Goal: Task Accomplishment & Management: Use online tool/utility

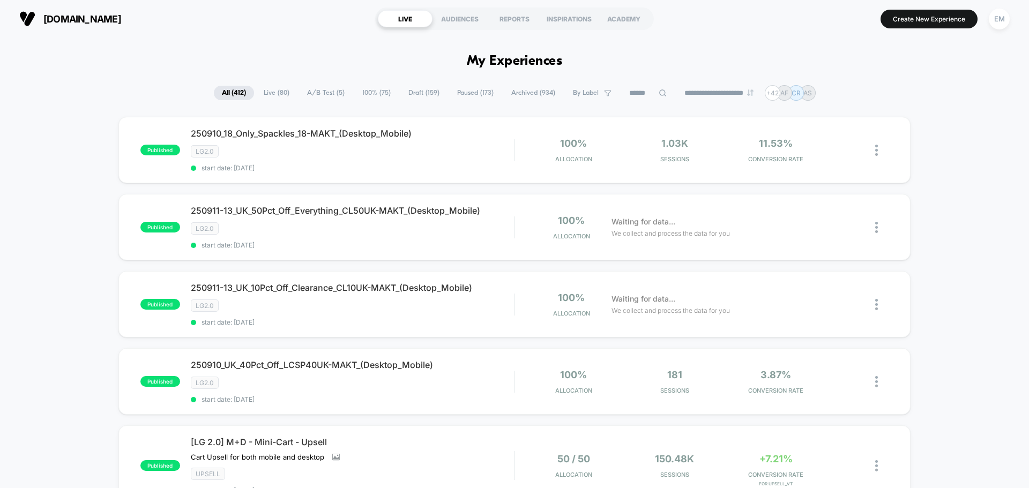
click at [413, 96] on span "Draft ( 159 )" at bounding box center [423, 93] width 47 height 14
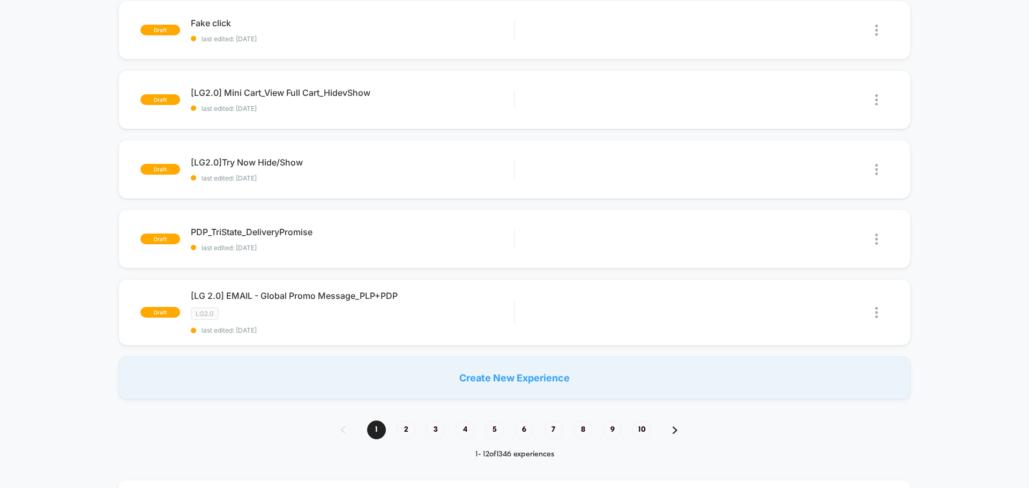
scroll to position [643, 0]
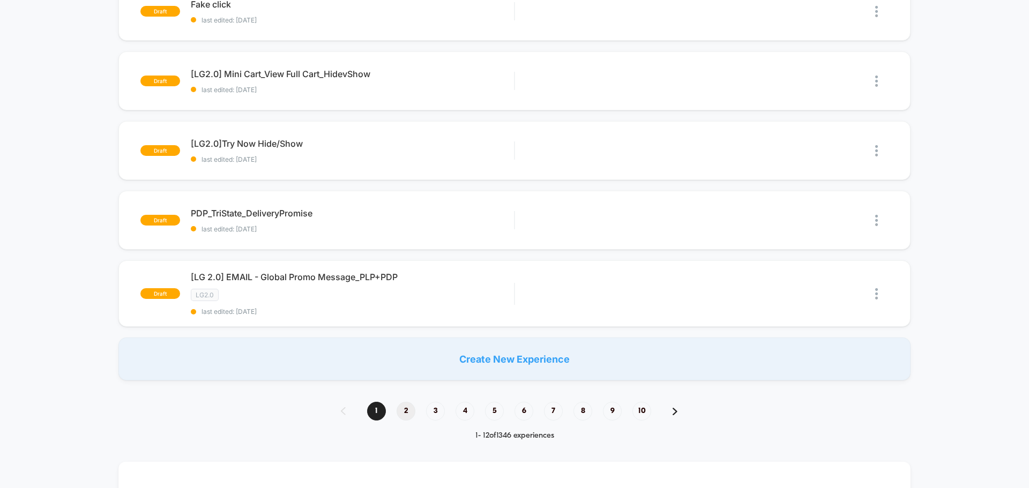
click at [405, 414] on span "2" at bounding box center [406, 411] width 19 height 19
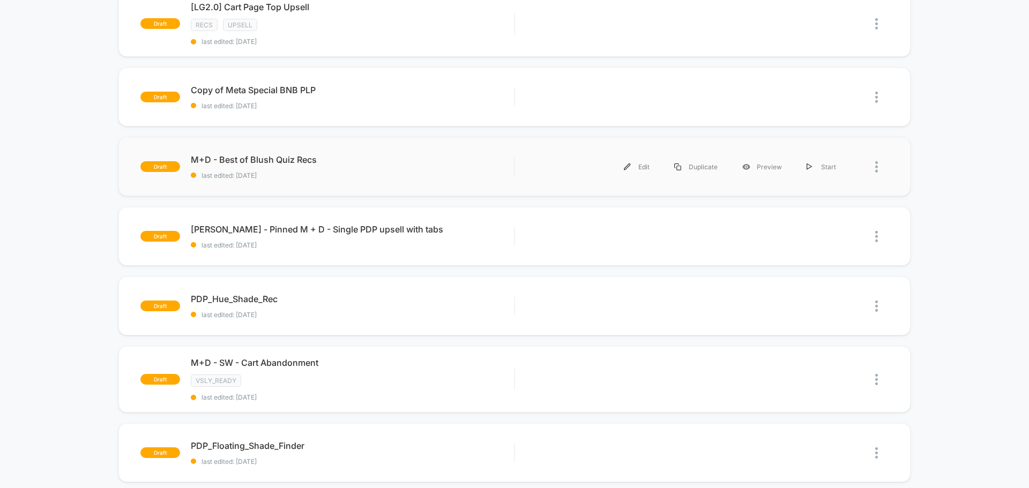
scroll to position [0, 0]
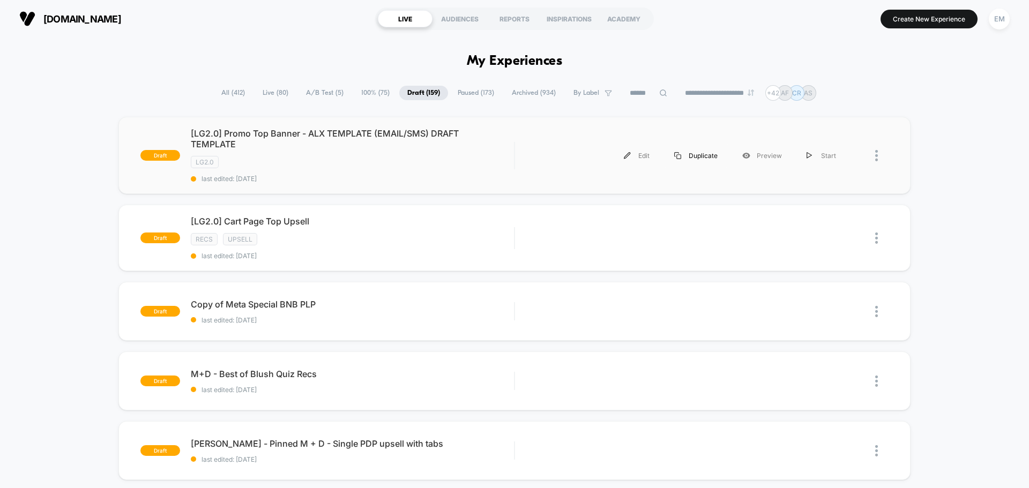
click at [701, 153] on div "Duplicate" at bounding box center [696, 156] width 68 height 24
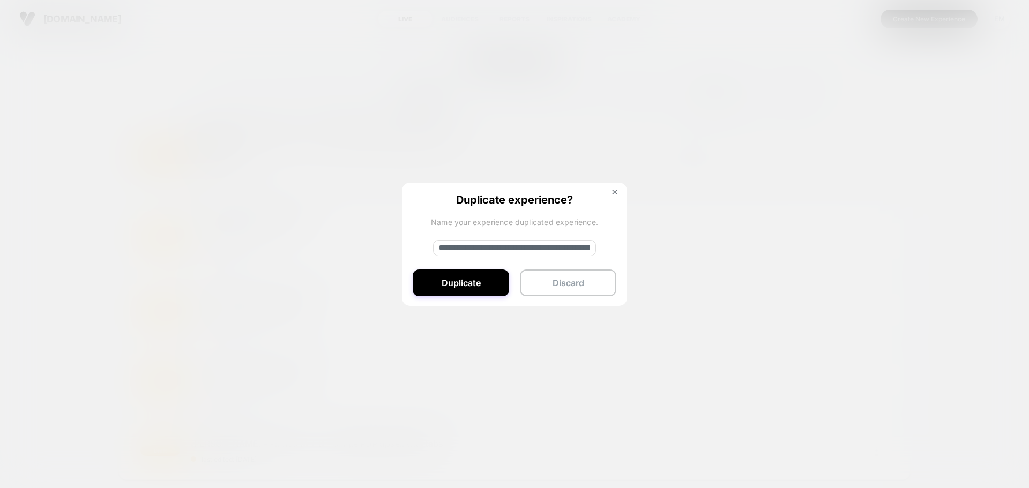
click at [490, 245] on input "**********" at bounding box center [514, 248] width 163 height 16
paste input
type input "**********"
click at [495, 280] on button "Duplicate" at bounding box center [461, 283] width 96 height 27
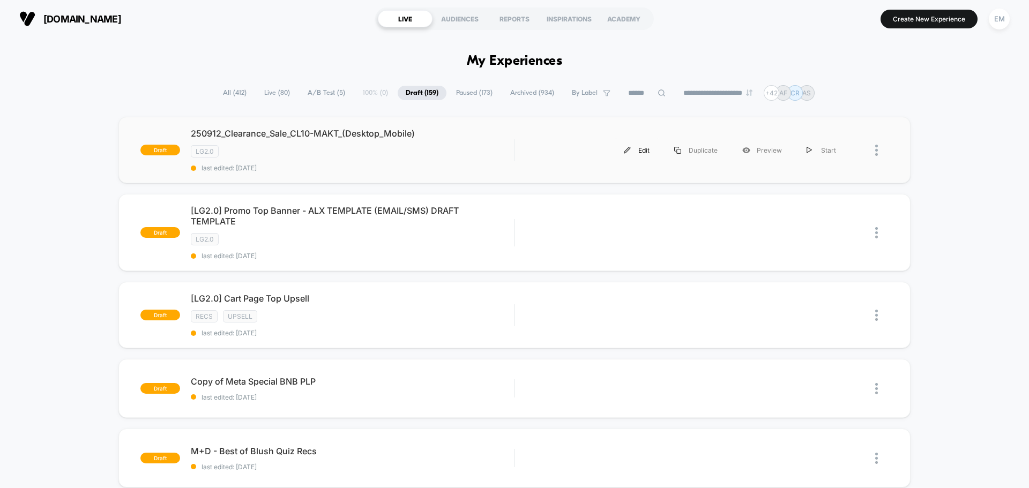
click at [647, 153] on div "Edit" at bounding box center [637, 150] width 50 height 24
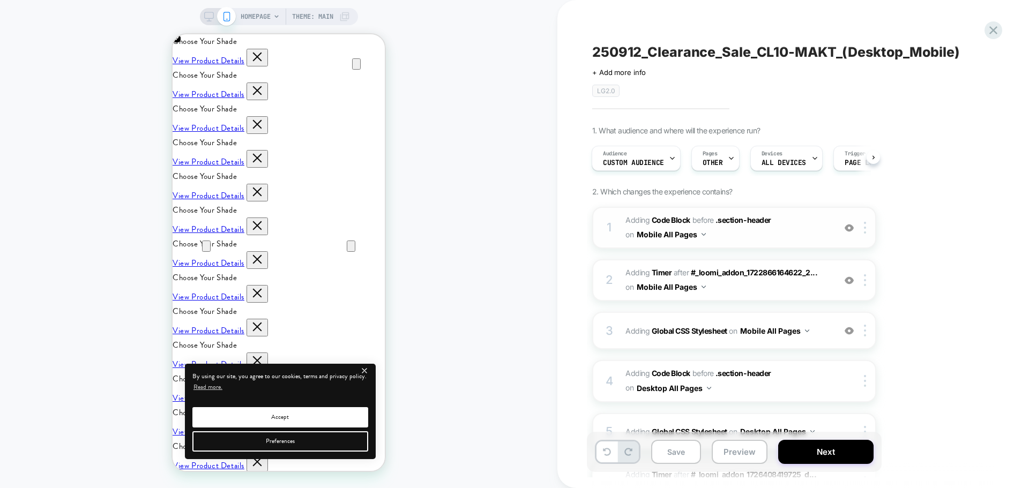
click at [731, 238] on span "Adding Code Block BEFORE .section-header .section-header on Mobile All Pages" at bounding box center [728, 227] width 204 height 29
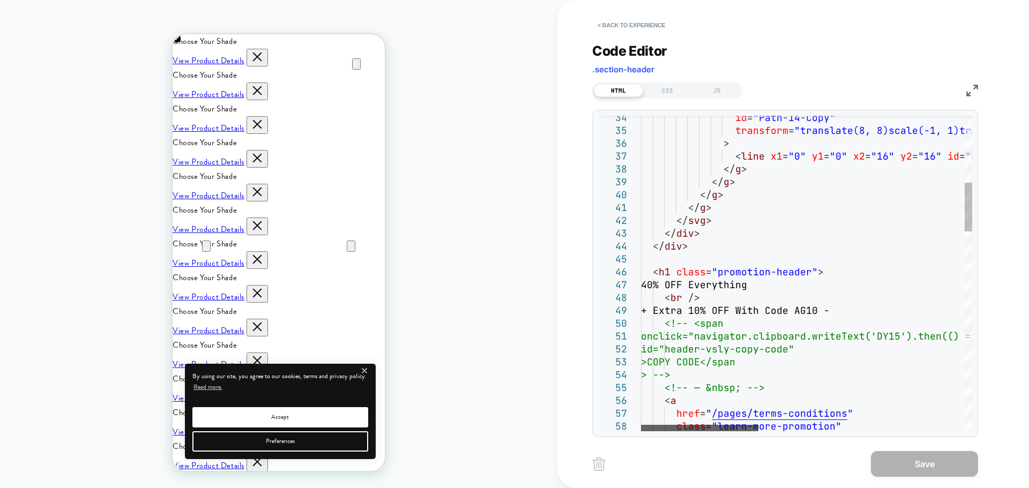
click at [655, 432] on div at bounding box center [699, 428] width 117 height 6
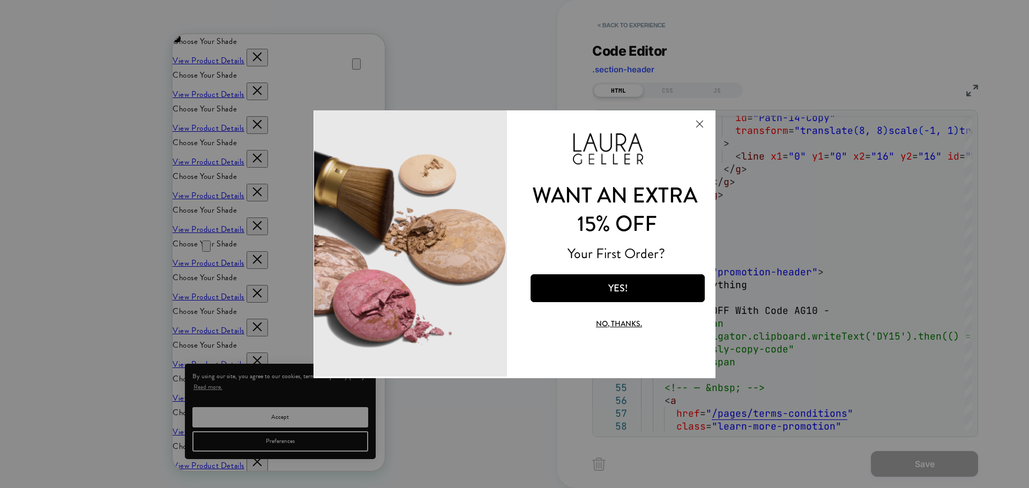
click at [648, 24] on div at bounding box center [514, 244] width 1029 height 488
click at [813, 40] on div at bounding box center [514, 244] width 1029 height 488
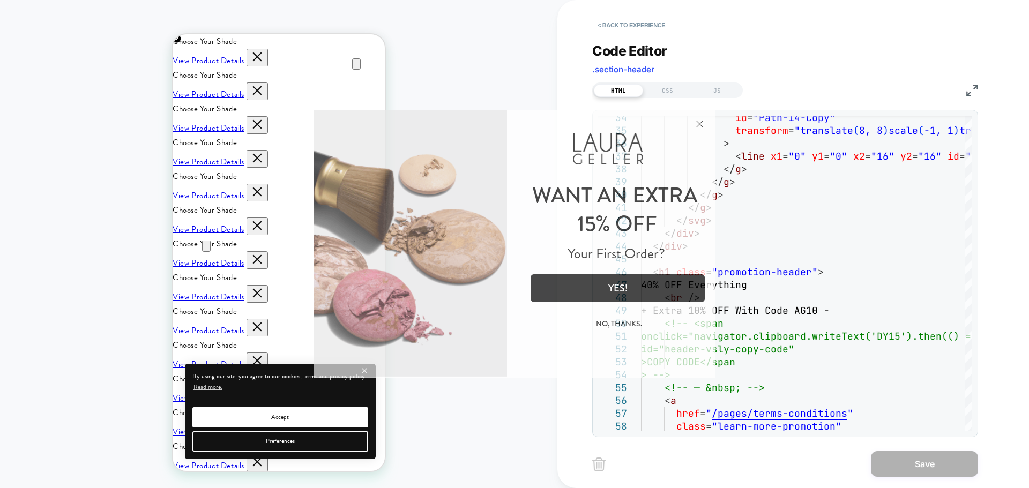
drag, startPoint x: 698, startPoint y: 120, endPoint x: 956, endPoint y: 192, distance: 267.3
click at [698, 120] on button "Close Modal" at bounding box center [699, 123] width 29 height 26
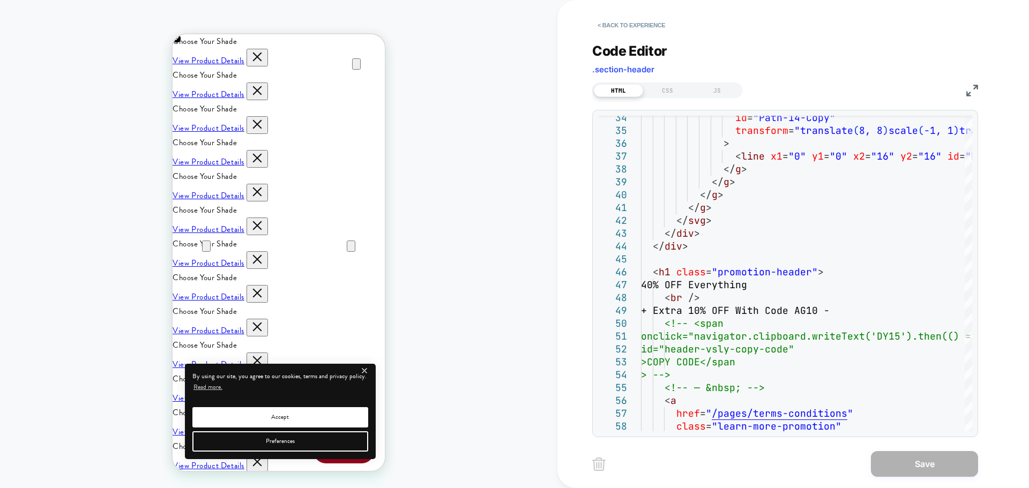
click at [969, 87] on img at bounding box center [973, 91] width 12 height 12
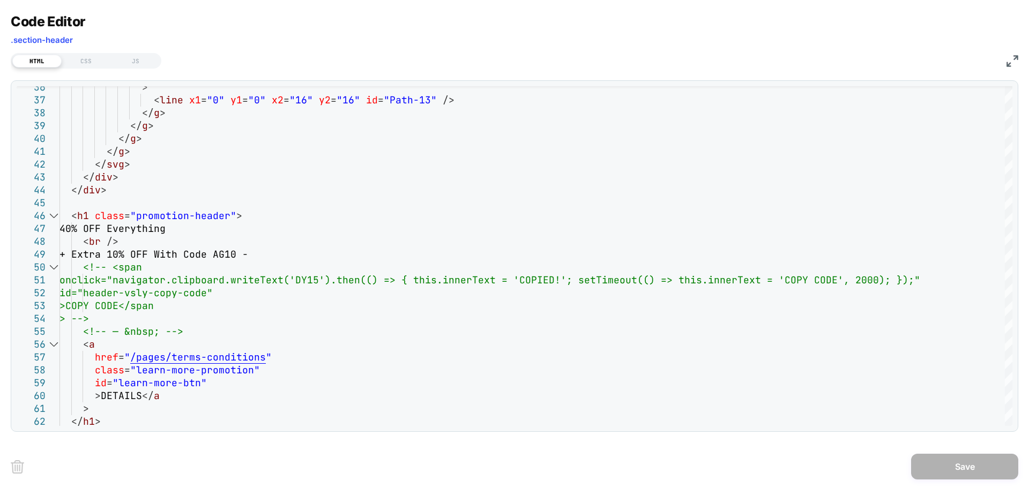
scroll to position [0, 212]
click at [1009, 61] on img at bounding box center [1013, 61] width 12 height 12
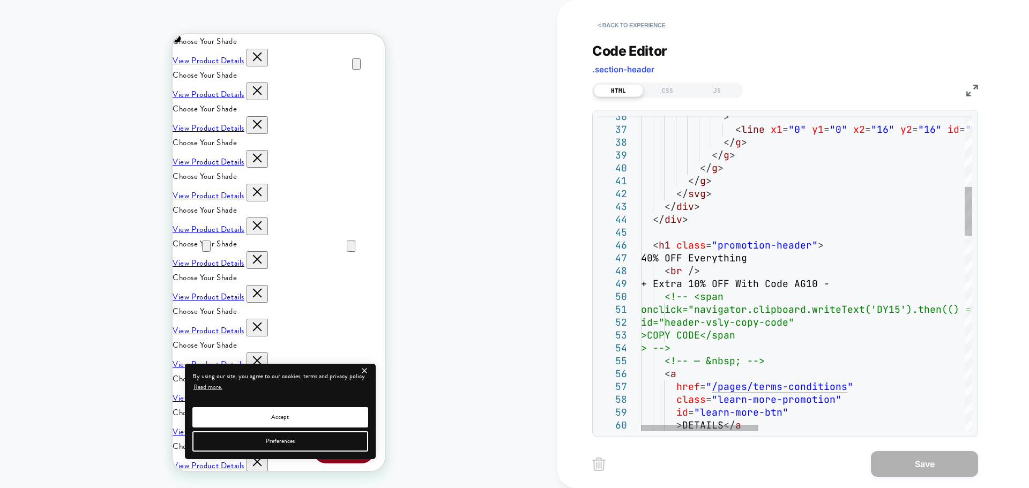
scroll to position [0, 0]
drag, startPoint x: 767, startPoint y: 258, endPoint x: 662, endPoint y: 258, distance: 105.1
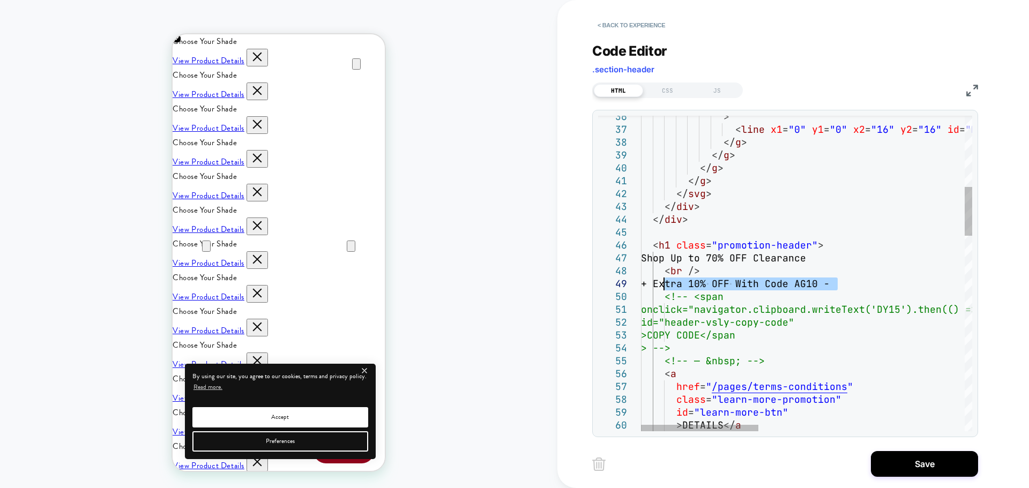
drag, startPoint x: 837, startPoint y: 286, endPoint x: 666, endPoint y: 283, distance: 171.0
type textarea "**********"
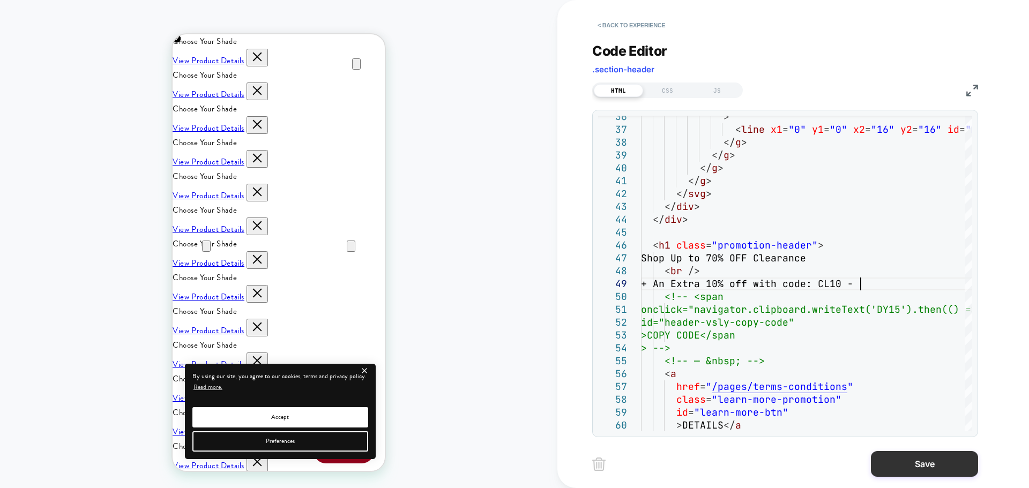
click at [898, 465] on button "Save" at bounding box center [924, 464] width 107 height 26
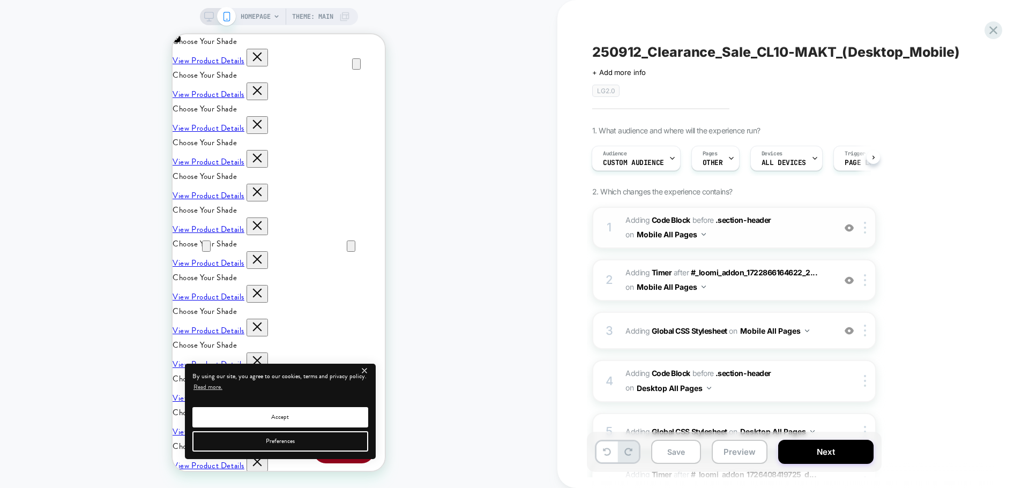
scroll to position [0, 212]
click at [738, 235] on span "Adding Code Block BEFORE .section-header .section-header on Mobile All Pages" at bounding box center [728, 227] width 204 height 29
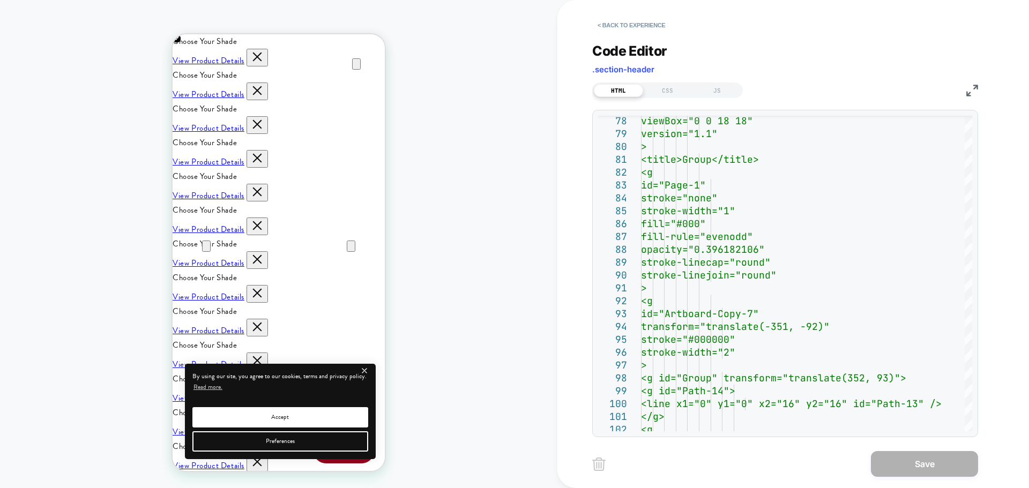
scroll to position [0, 425]
click at [650, 25] on button "< Back to experience" at bounding box center [631, 25] width 78 height 17
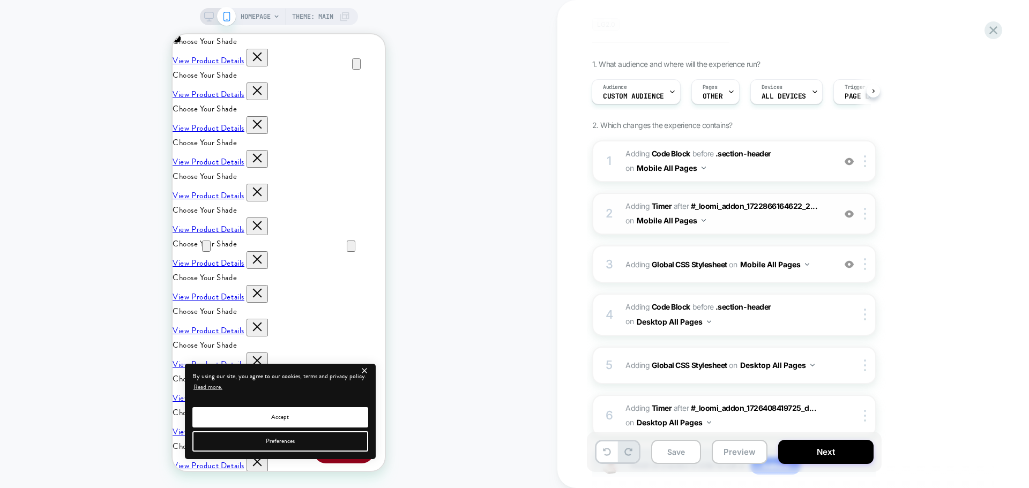
scroll to position [36, 0]
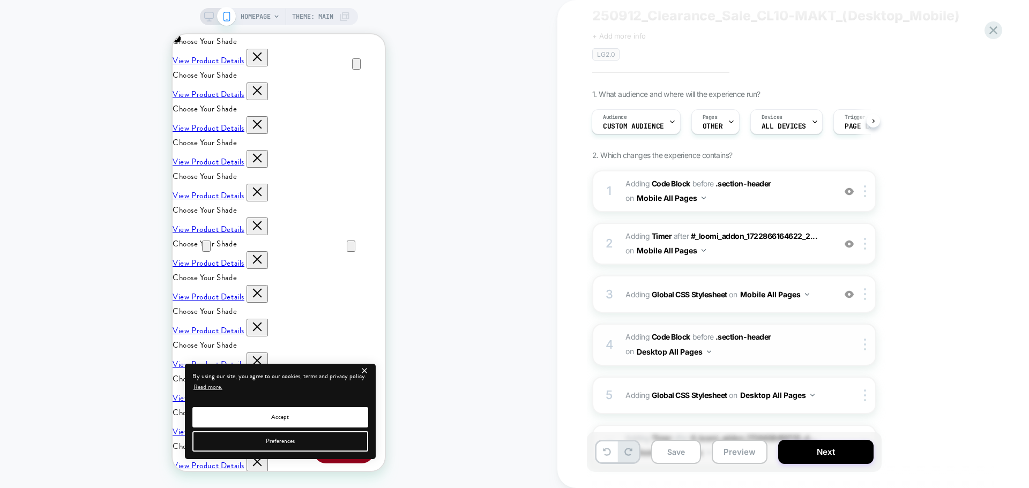
click at [742, 361] on div "4 Adding Code Block BEFORE .section-header .section-header on Desktop All Pages…" at bounding box center [734, 345] width 284 height 42
click at [744, 354] on span "Adding Code Block BEFORE .section-header .section-header on Desktop All Pages" at bounding box center [728, 344] width 204 height 29
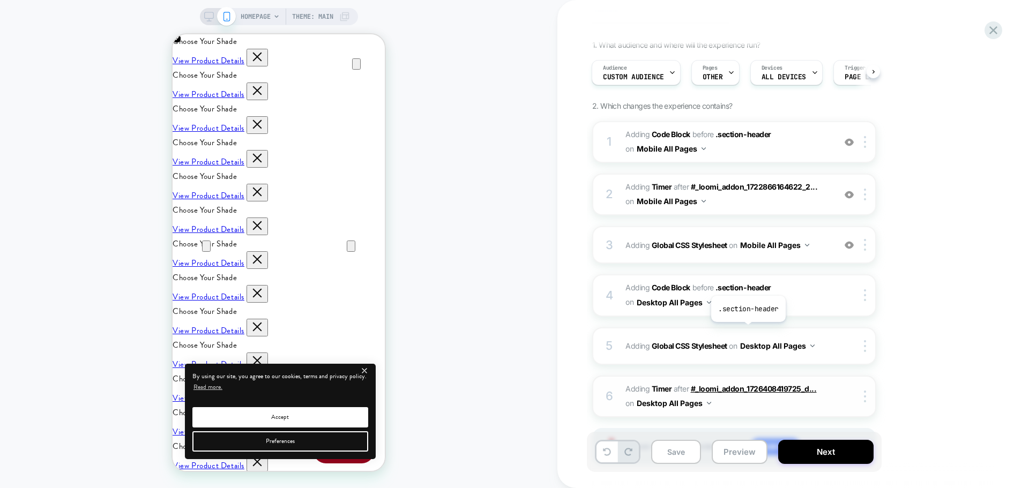
scroll to position [144, 0]
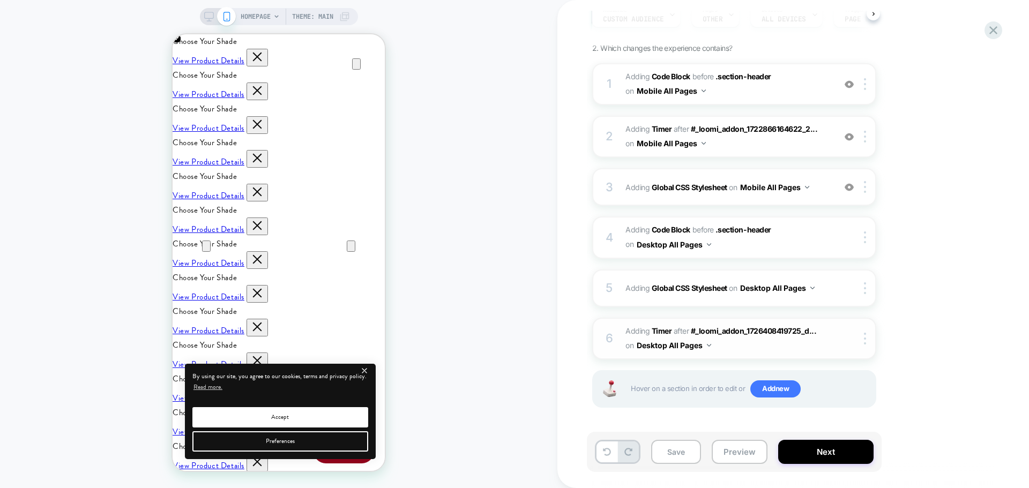
click at [723, 347] on span "#_loomi_addon_1753714788470_dup1754495581_dup1754929556_dup1757516314 Adding Ti…" at bounding box center [728, 338] width 204 height 29
click at [737, 299] on div "5 Adding Global CSS Stylesheet on Desktop All Pages Copy to Mobile Target All D…" at bounding box center [734, 289] width 284 height 38
click at [209, 17] on icon at bounding box center [209, 17] width 10 height 10
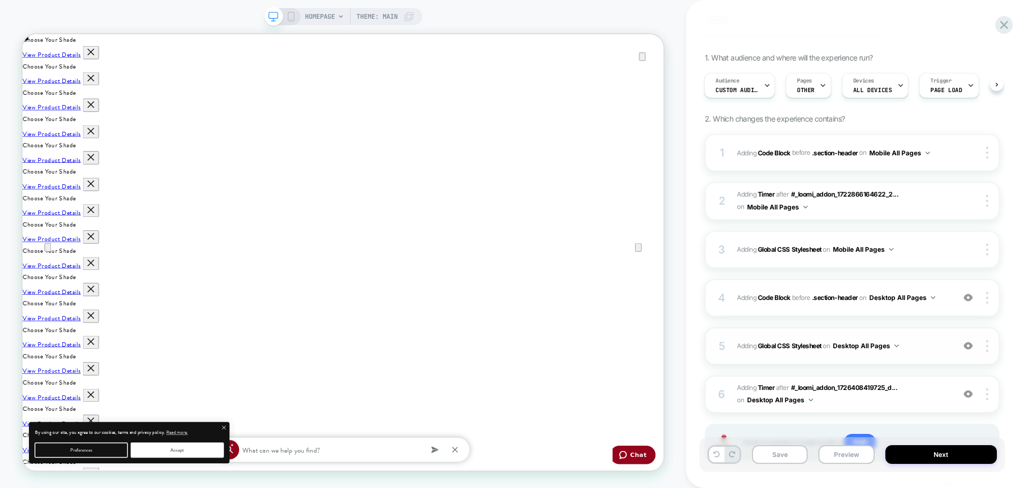
scroll to position [107, 0]
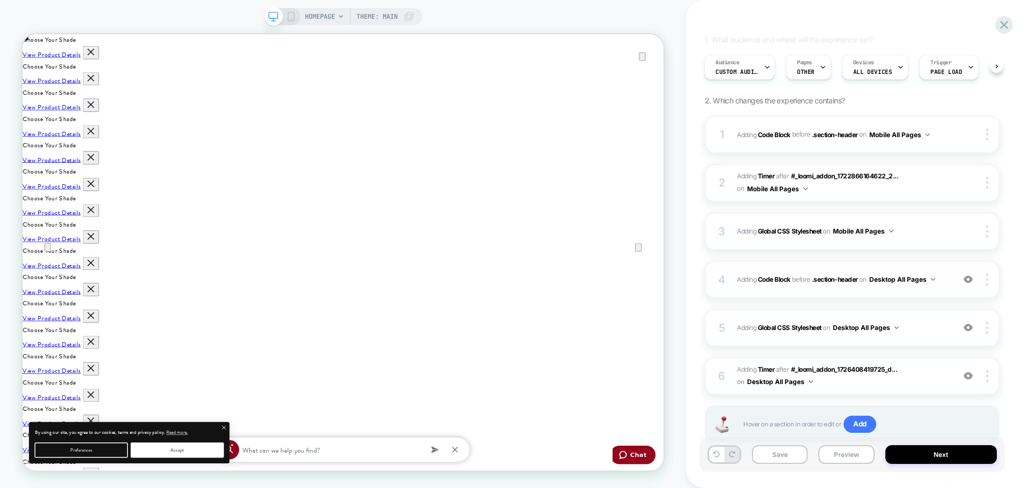
click at [818, 287] on div "4 Adding Code Block BEFORE .section-header .section-header on Desktop All Pages…" at bounding box center [852, 280] width 295 height 38
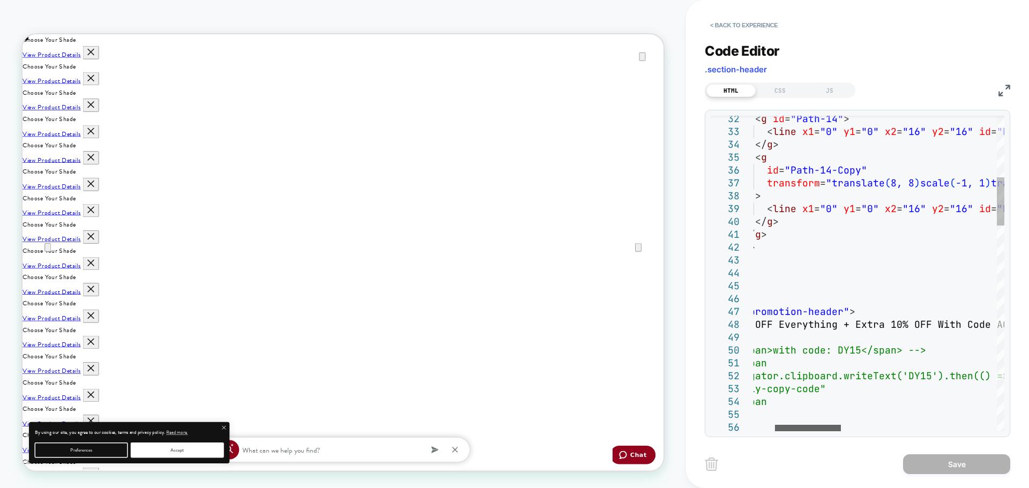
click at [789, 430] on div at bounding box center [808, 428] width 66 height 6
click at [1002, 91] on img at bounding box center [1005, 91] width 12 height 12
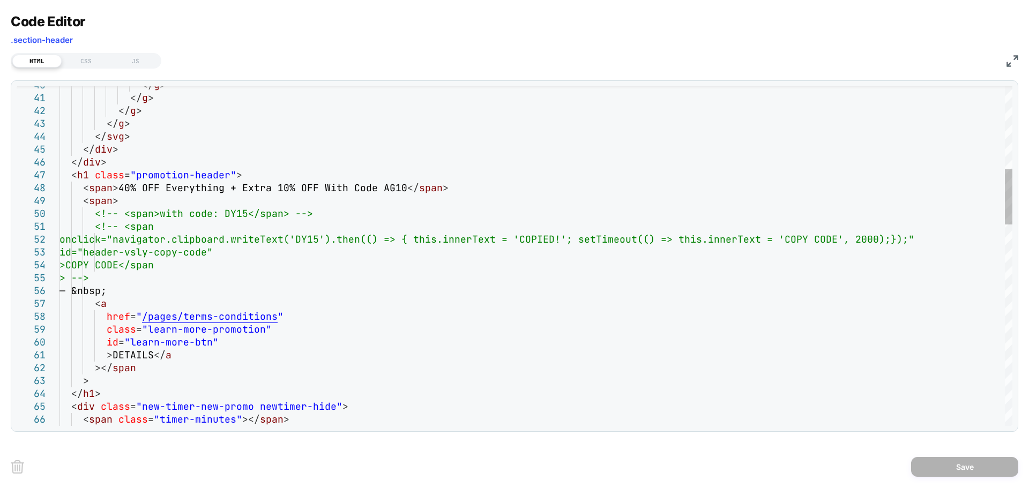
scroll to position [0, 0]
drag, startPoint x: 400, startPoint y: 188, endPoint x: 116, endPoint y: 189, distance: 283.6
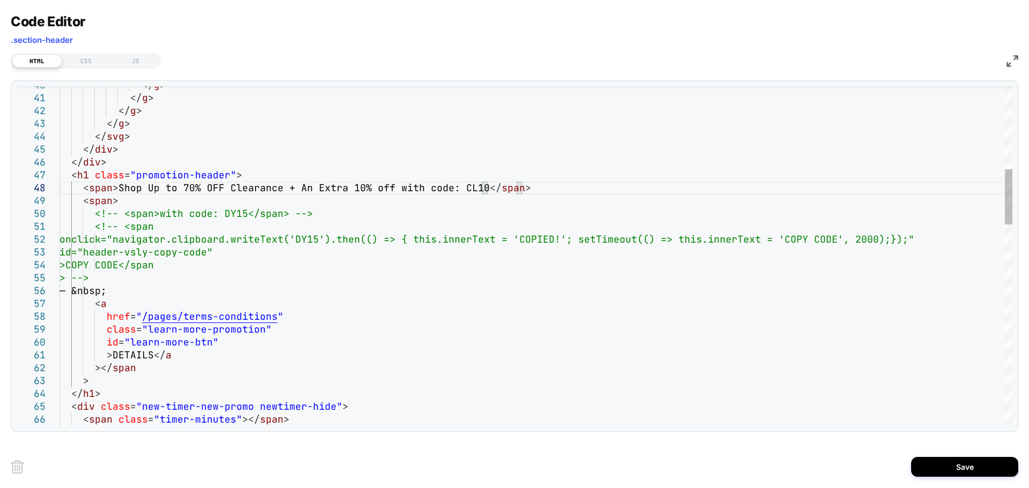
type textarea "**********"
click at [938, 467] on button "Save" at bounding box center [964, 467] width 107 height 20
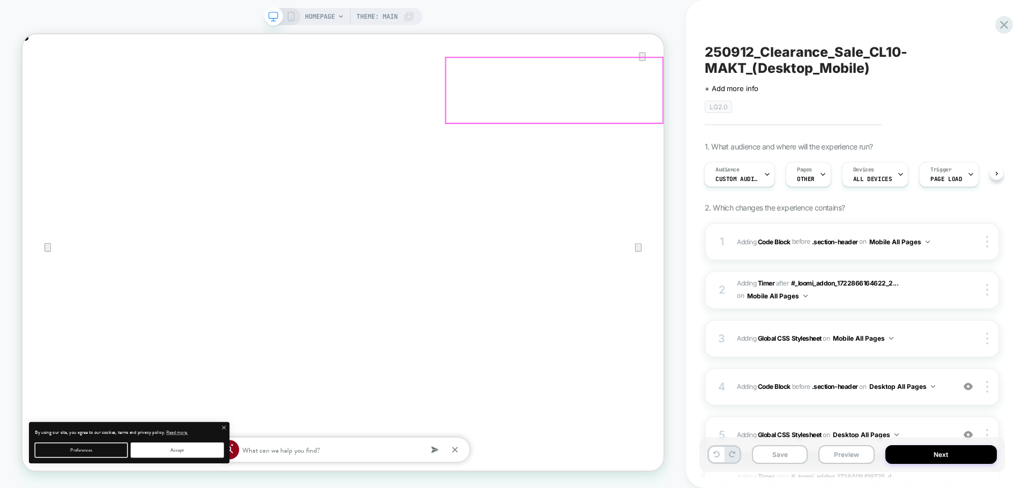
scroll to position [0, 855]
click at [40, 82] on icon "Close" at bounding box center [33, 88] width 13 height 13
click at [724, 176] on span "Custom Audience" at bounding box center [737, 179] width 43 height 8
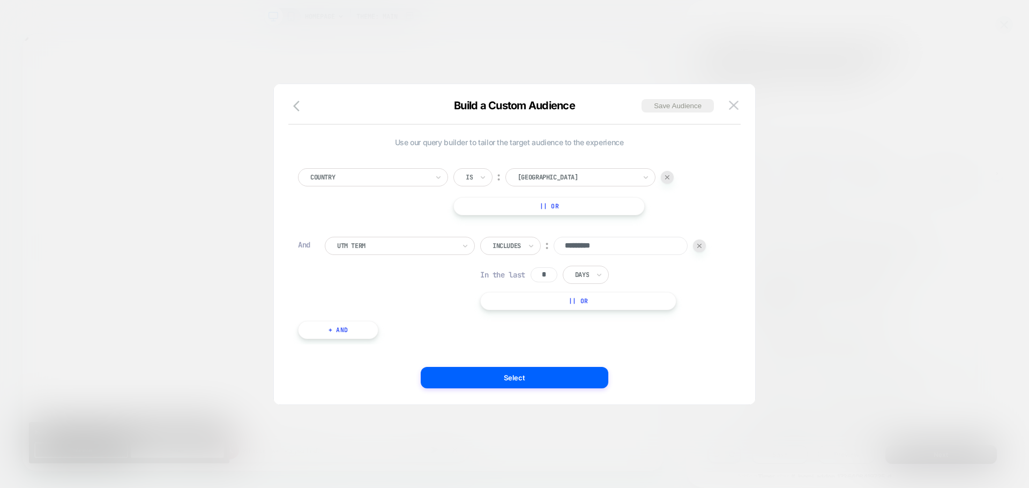
scroll to position [0, 0]
click at [705, 247] on div at bounding box center [699, 246] width 13 height 13
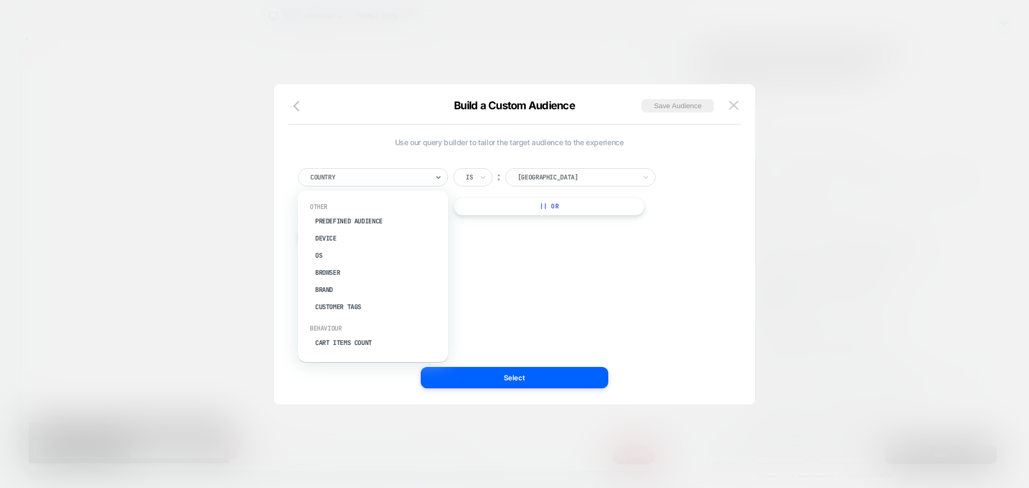
click at [400, 179] on div at bounding box center [369, 178] width 118 height 10
type input "*"
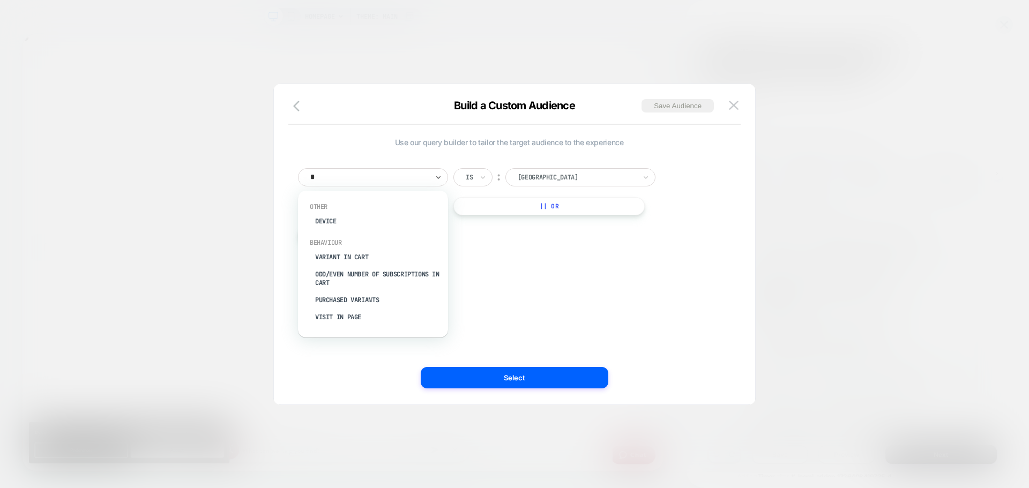
click at [341, 318] on div "Visit In Page" at bounding box center [378, 317] width 139 height 17
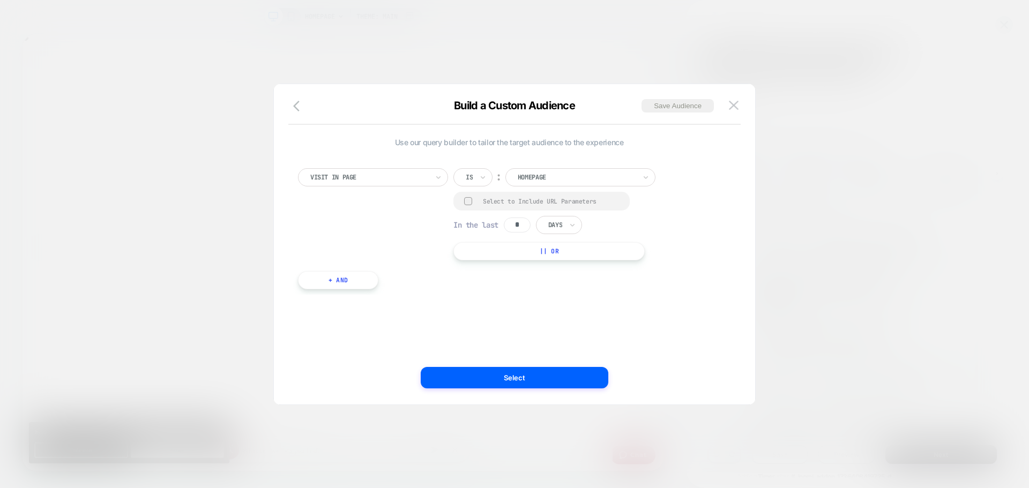
click at [477, 183] on div "Is" at bounding box center [473, 177] width 39 height 18
click at [485, 243] on div "Contains" at bounding box center [499, 241] width 70 height 17
click at [466, 200] on div at bounding box center [468, 201] width 8 height 8
click at [525, 229] on input "*" at bounding box center [517, 225] width 27 height 15
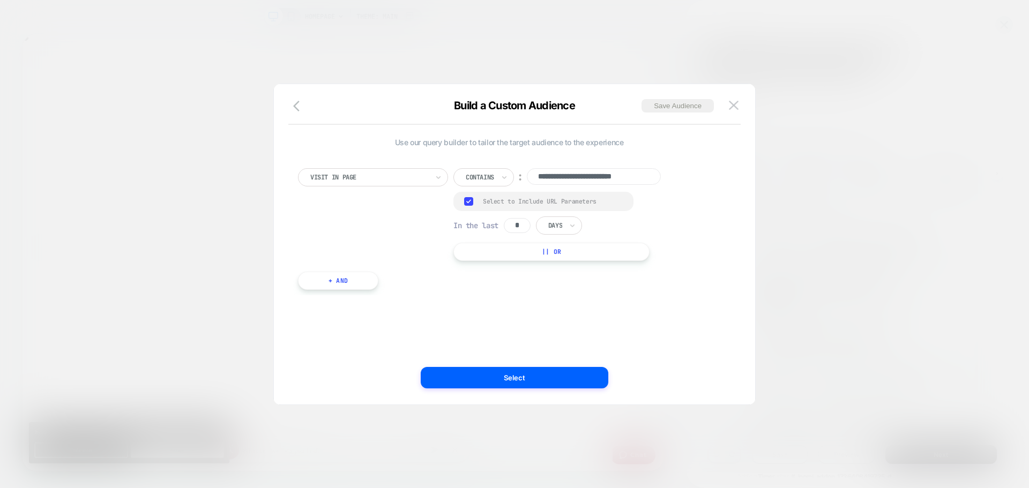
scroll to position [0, 0]
type input "*"
drag, startPoint x: 579, startPoint y: 222, endPoint x: 567, endPoint y: 236, distance: 17.9
click at [579, 223] on div "Days" at bounding box center [559, 226] width 46 height 18
click at [564, 253] on div "Hours" at bounding box center [584, 255] width 70 height 17
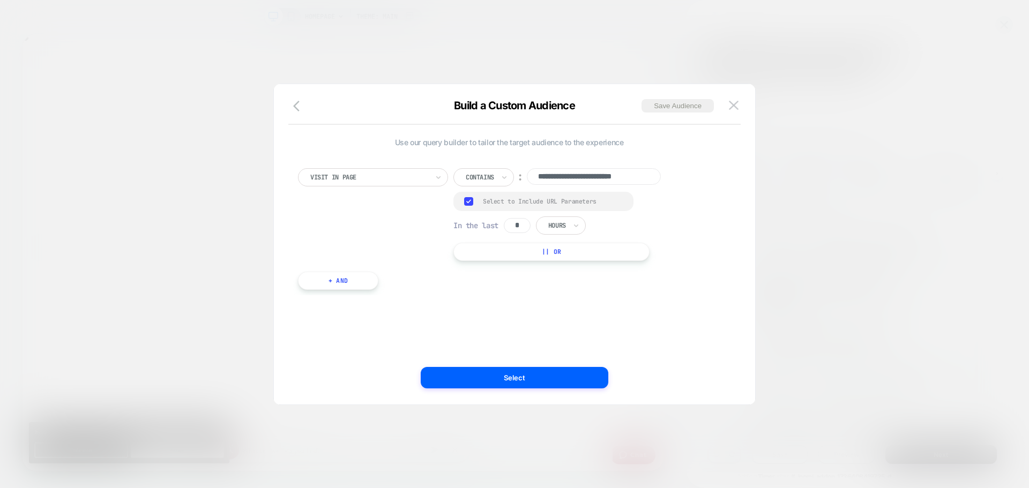
click at [554, 180] on input "**********" at bounding box center [594, 176] width 134 height 17
paste input
type input "**********"
click at [352, 286] on button "+ And" at bounding box center [338, 281] width 80 height 18
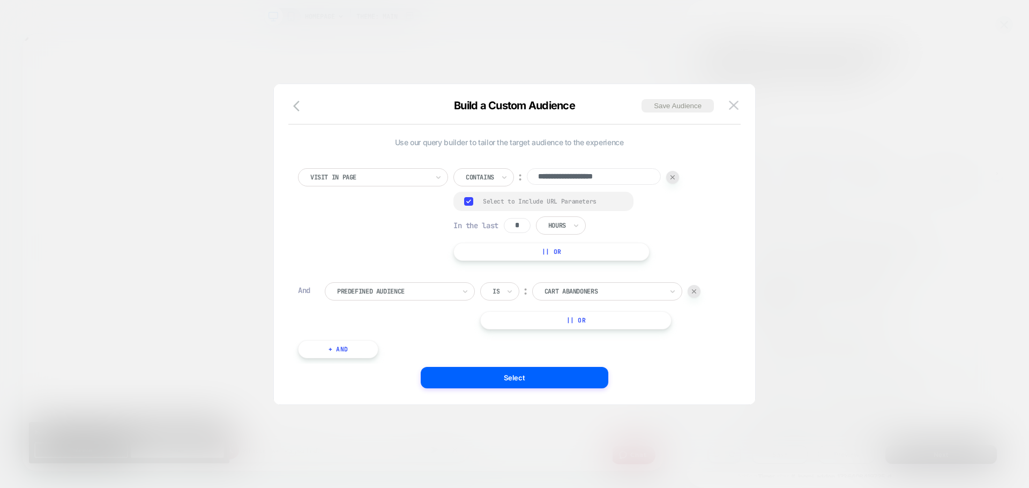
click at [367, 294] on div at bounding box center [396, 292] width 118 height 10
type input "*"
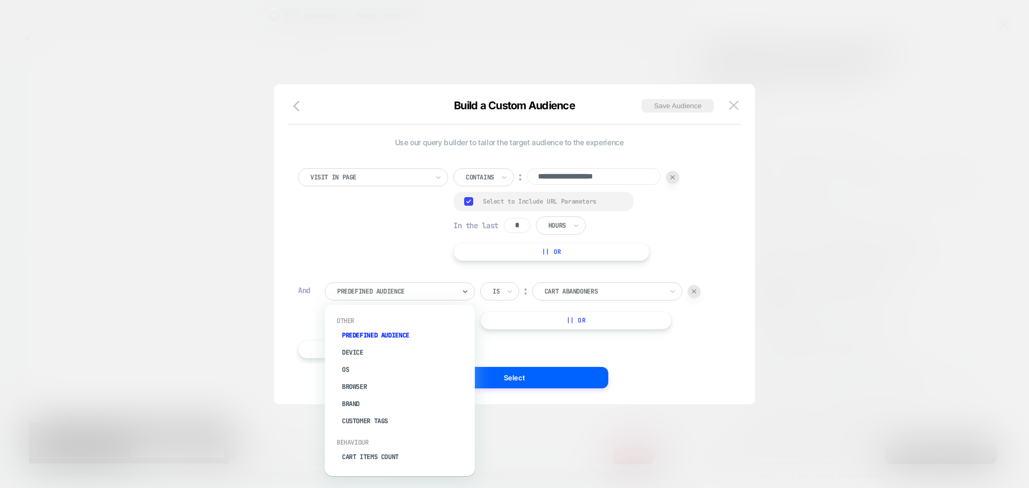
type input "*"
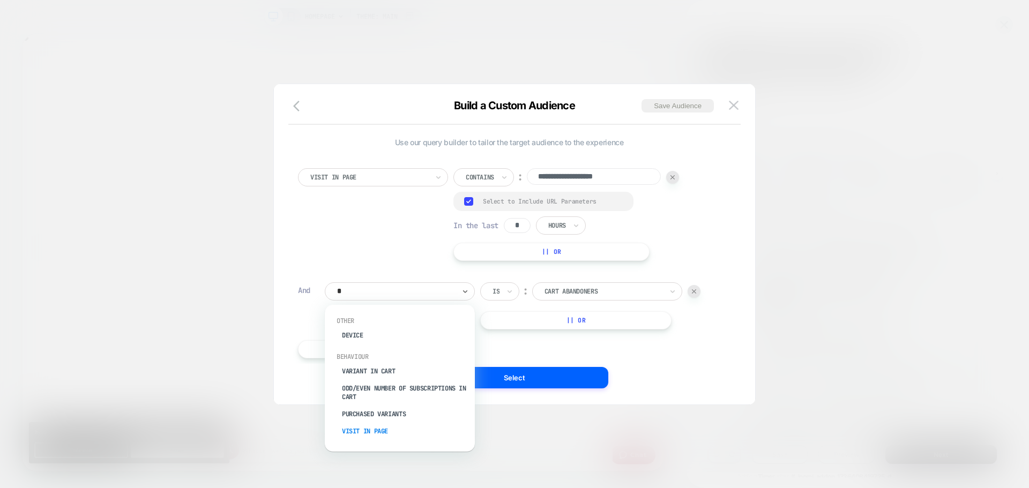
click at [370, 431] on div "Visit In Page" at bounding box center [405, 431] width 139 height 17
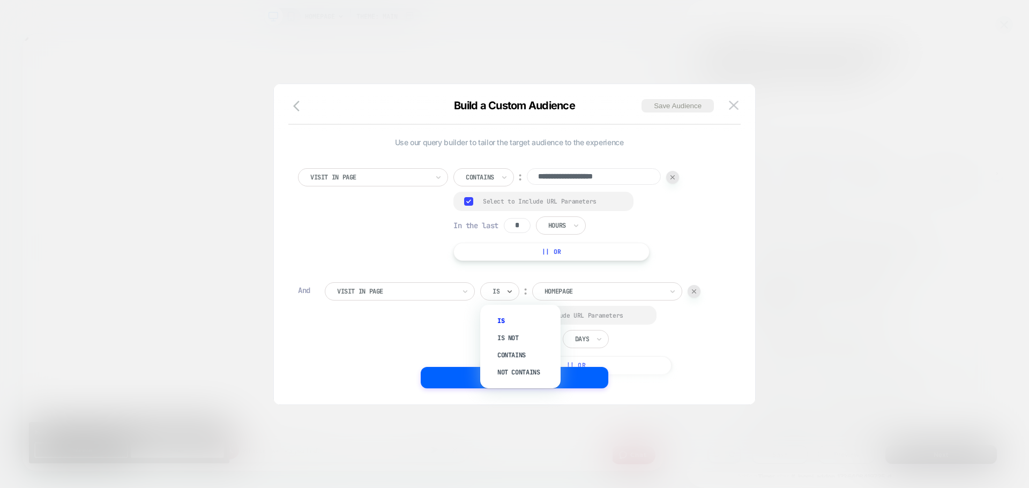
click at [498, 292] on div at bounding box center [496, 292] width 7 height 10
type input "**"
click at [506, 337] on div "Not contains" at bounding box center [526, 338] width 70 height 17
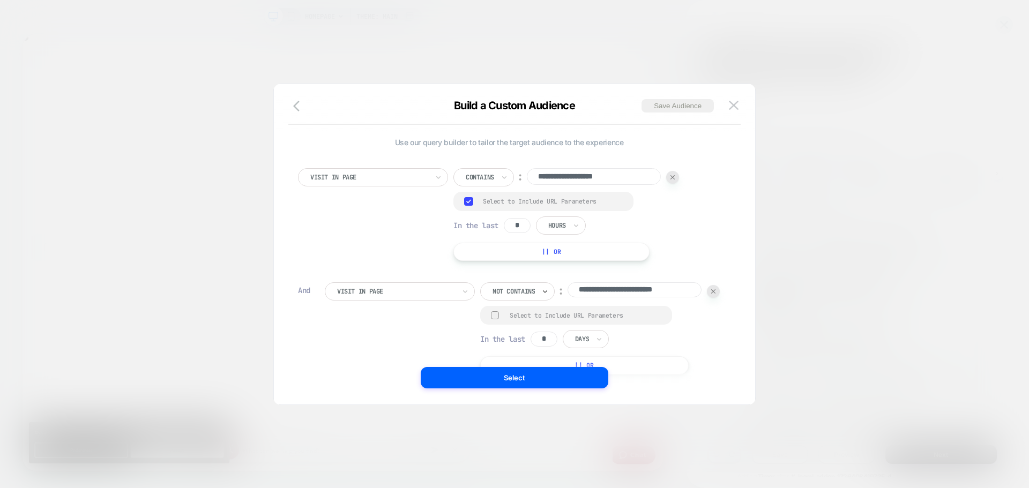
click at [491, 319] on div at bounding box center [495, 315] width 8 height 8
click at [531, 347] on input "*" at bounding box center [544, 339] width 27 height 15
type input "*"
click at [574, 346] on div "Days" at bounding box center [582, 340] width 16 height 12
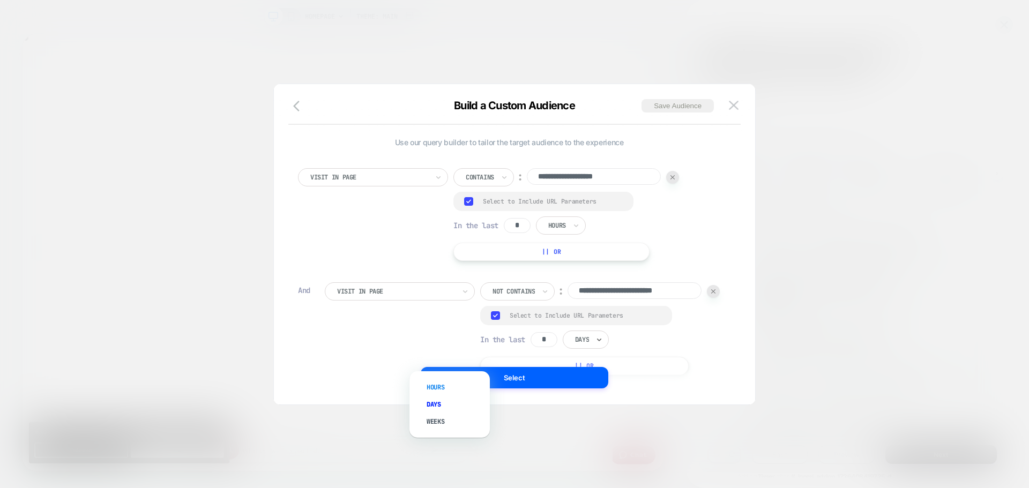
click at [442, 386] on div "Hours" at bounding box center [455, 387] width 70 height 17
click at [568, 299] on input "**********" at bounding box center [635, 291] width 134 height 17
paste input
type input "**********"
click at [641, 315] on div "**********" at bounding box center [523, 329] width 396 height 93
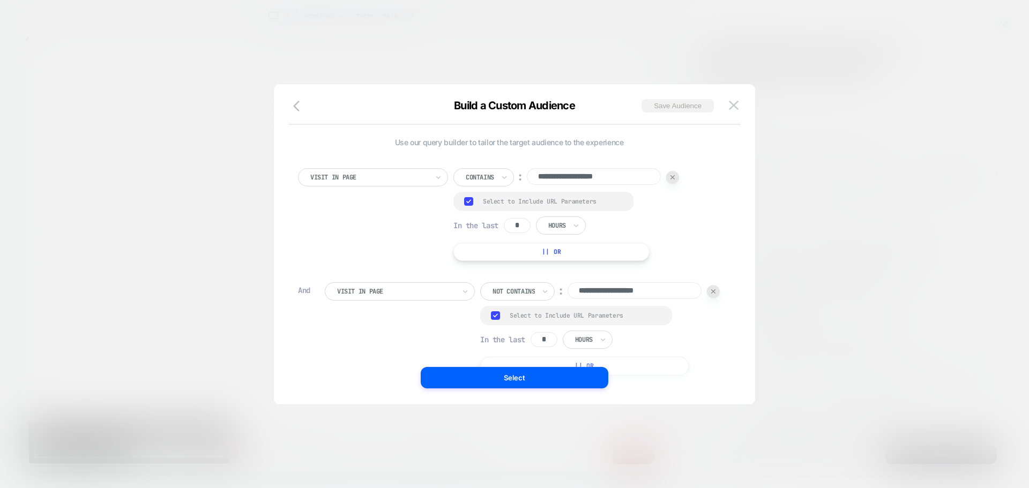
scroll to position [0, 855]
click at [669, 112] on button "Save Audience" at bounding box center [678, 105] width 72 height 13
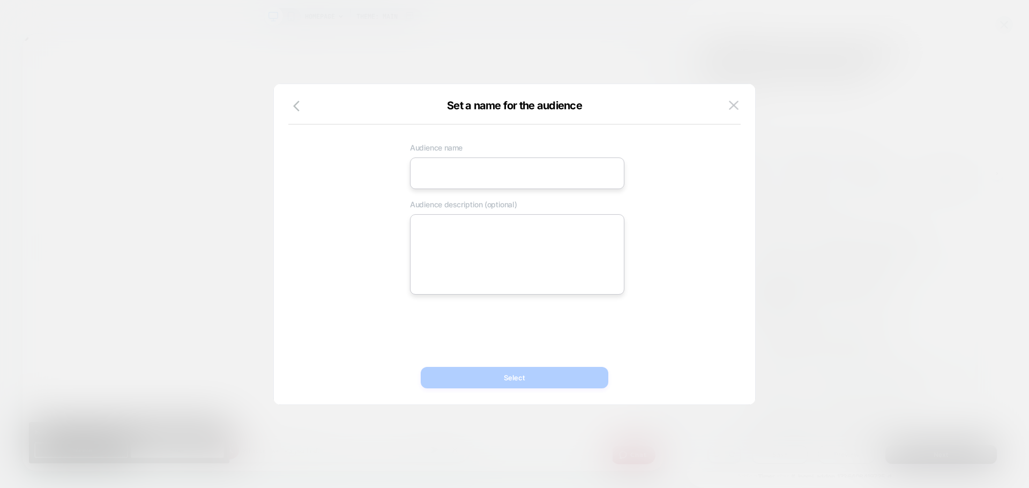
click at [466, 167] on input at bounding box center [517, 174] width 214 height 32
paste input "**********"
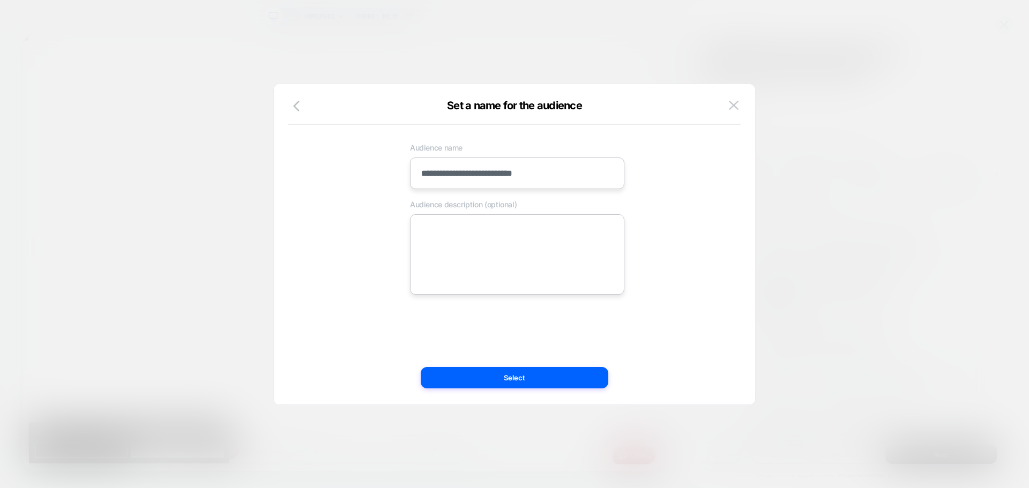
scroll to position [0, 1710]
drag, startPoint x: 446, startPoint y: 174, endPoint x: 453, endPoint y: 177, distance: 7.9
click at [448, 174] on input "**********" at bounding box center [517, 174] width 214 height 32
type input "**********"
click at [451, 221] on textarea at bounding box center [517, 254] width 214 height 80
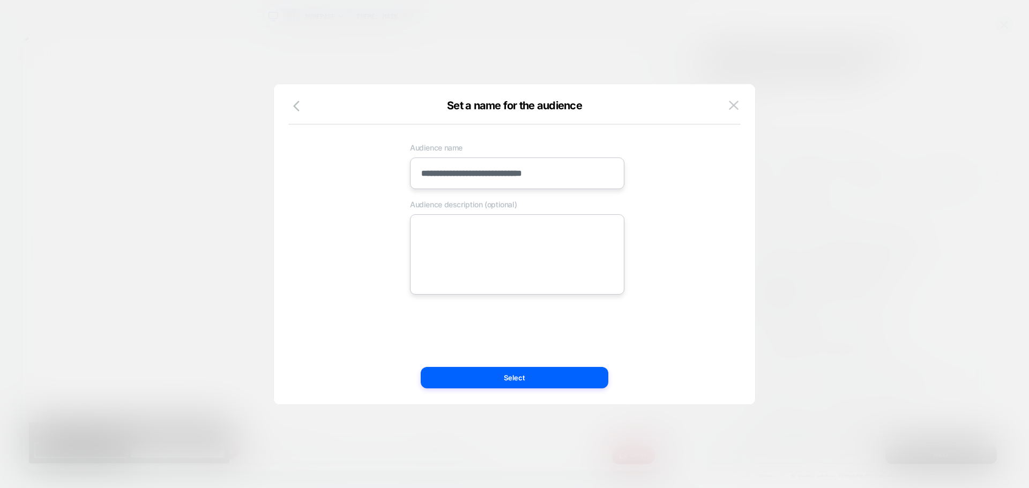
paste textarea "**********"
type textarea "*"
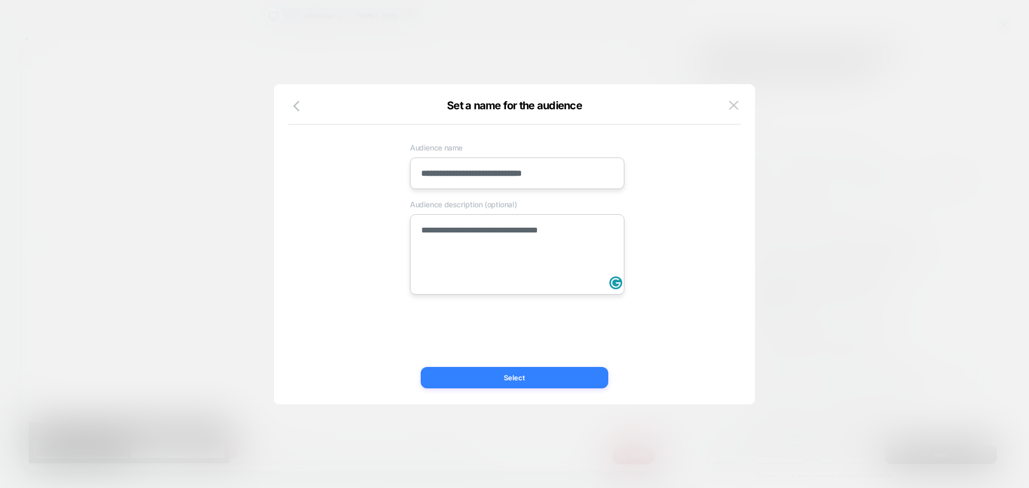
type textarea "**********"
click at [448, 382] on button "Select" at bounding box center [515, 377] width 188 height 21
click at [478, 383] on button "Select" at bounding box center [515, 377] width 188 height 21
type textarea "*"
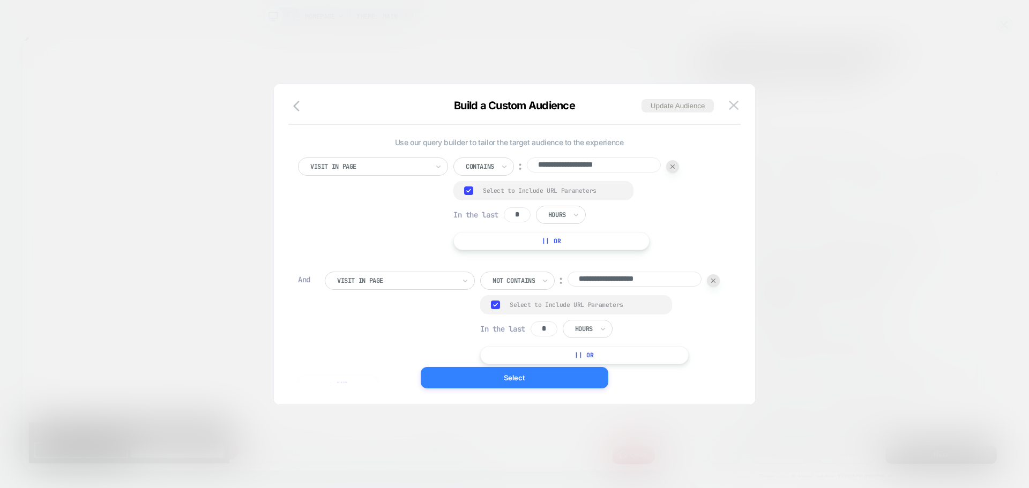
scroll to position [0, 855]
click at [462, 380] on button "Select" at bounding box center [515, 377] width 188 height 21
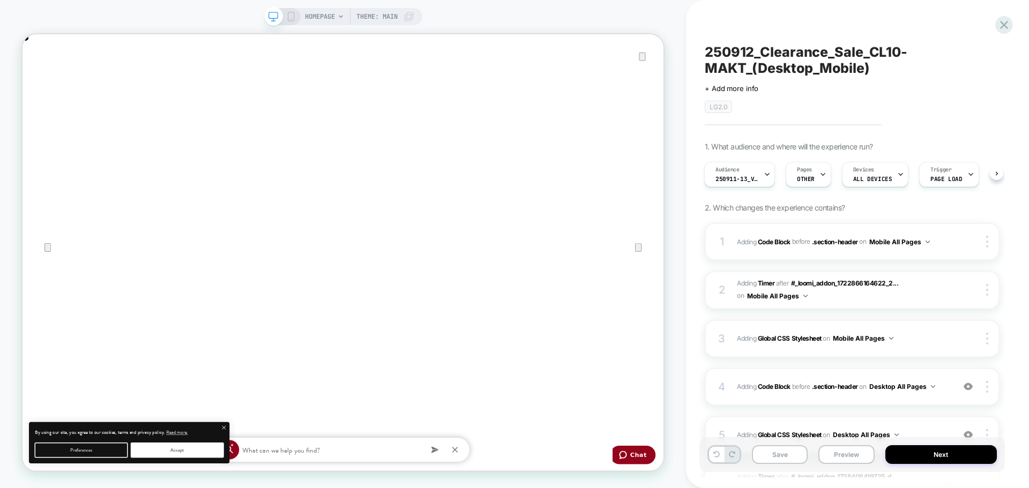
scroll to position [0, 1]
click at [288, 20] on rect at bounding box center [291, 16] width 6 height 9
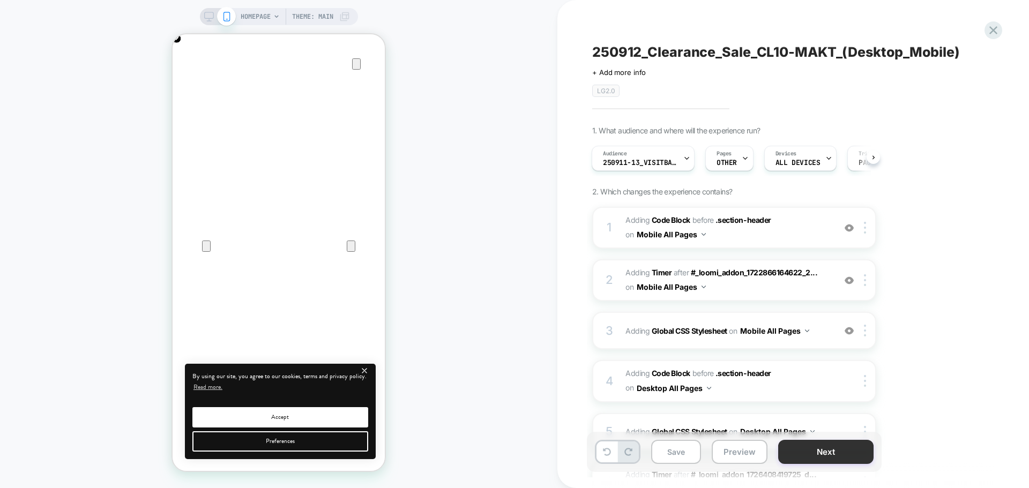
scroll to position [144, 0]
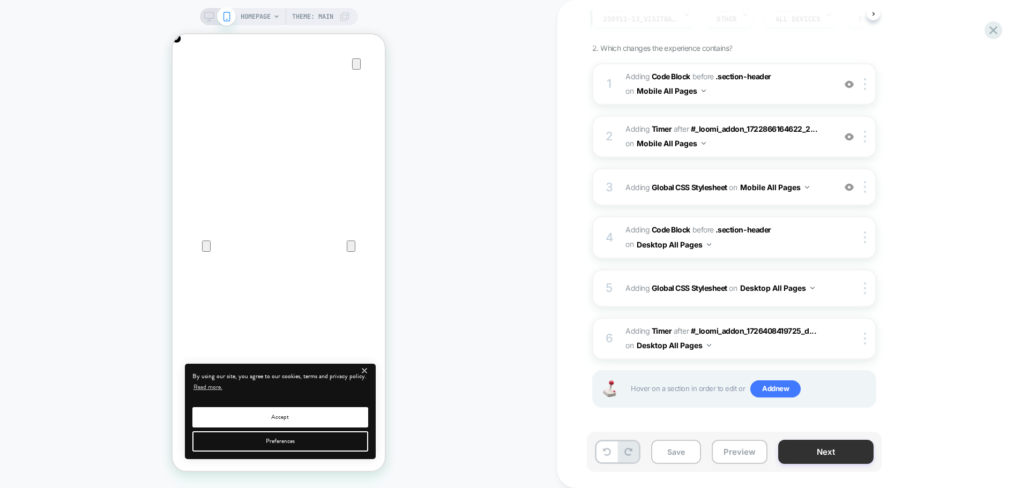
click at [796, 455] on button "Next" at bounding box center [825, 452] width 95 height 24
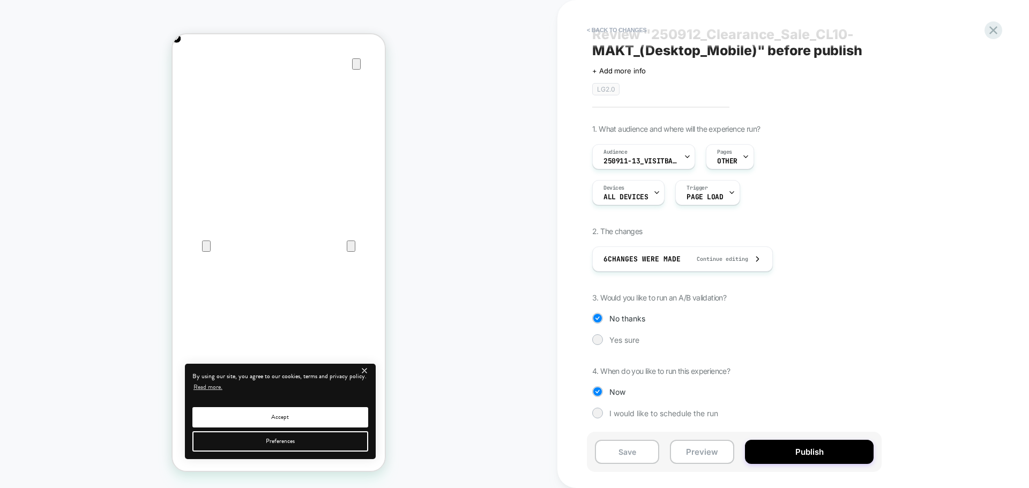
scroll to position [0, 0]
click at [597, 413] on div at bounding box center [597, 413] width 8 height 8
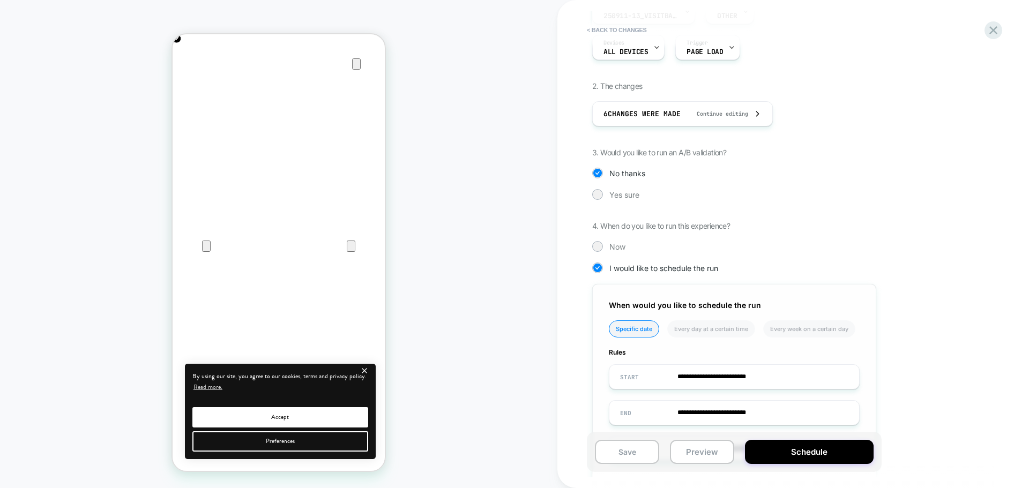
scroll to position [228, 0]
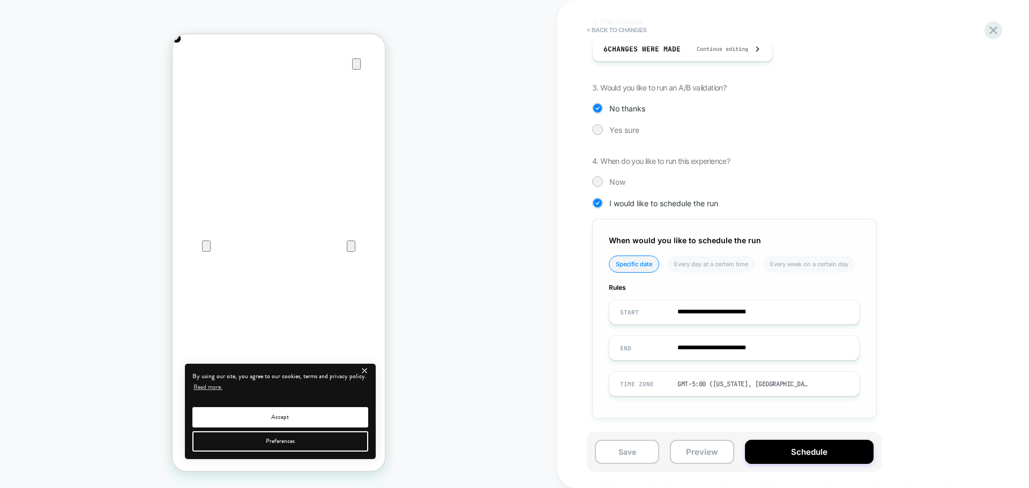
click at [643, 315] on input "**********" at bounding box center [734, 312] width 250 height 25
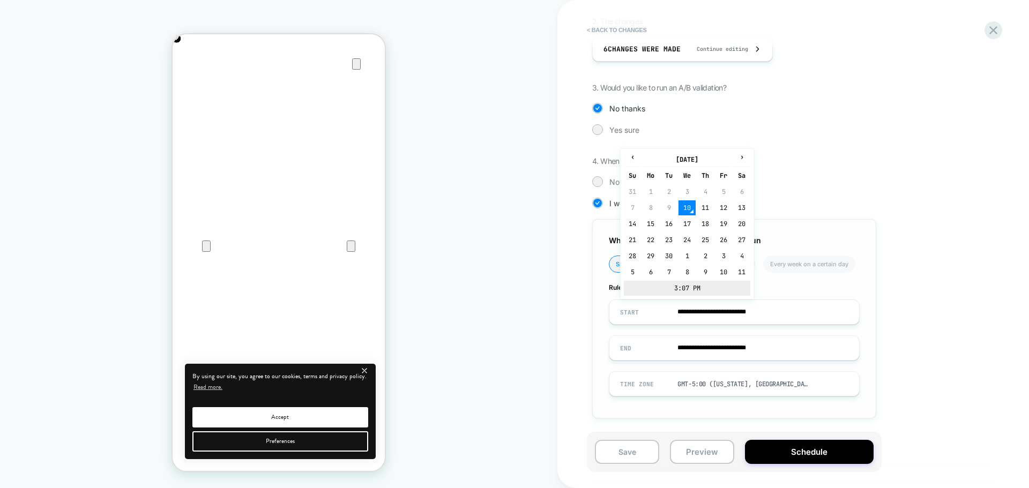
click at [664, 283] on td "3:07 PM" at bounding box center [687, 288] width 127 height 15
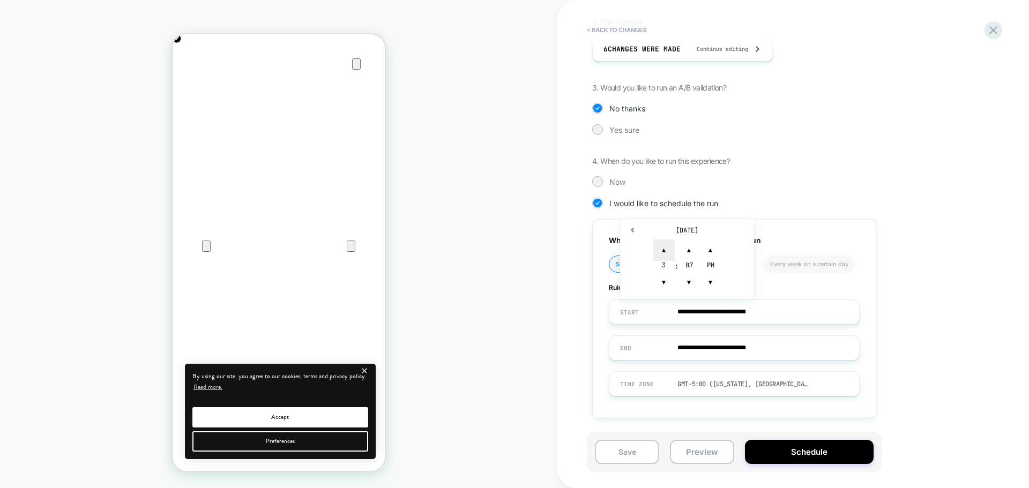
click at [660, 254] on span "▲" at bounding box center [663, 250] width 21 height 21
click at [661, 254] on span "▲" at bounding box center [663, 250] width 21 height 21
click at [666, 250] on span "▲" at bounding box center [663, 250] width 21 height 21
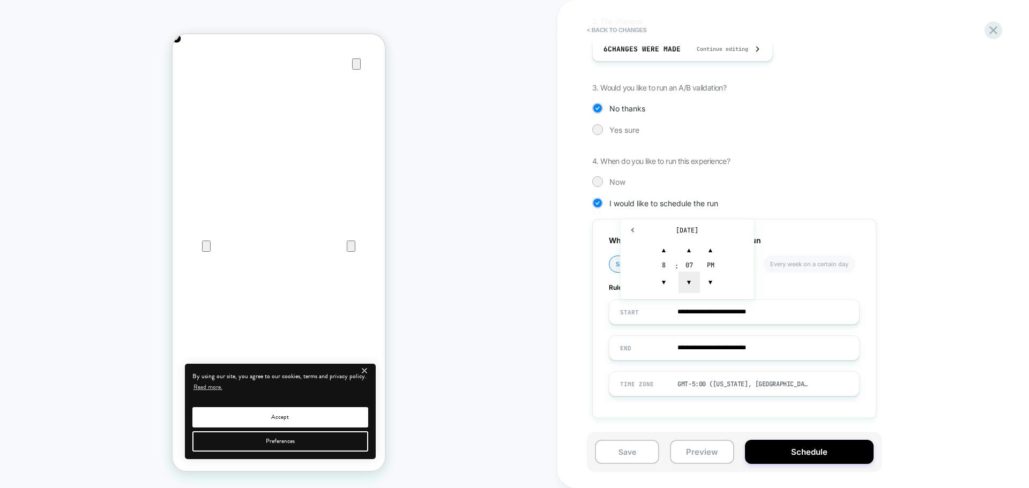
click at [691, 283] on span "▼" at bounding box center [689, 282] width 21 height 21
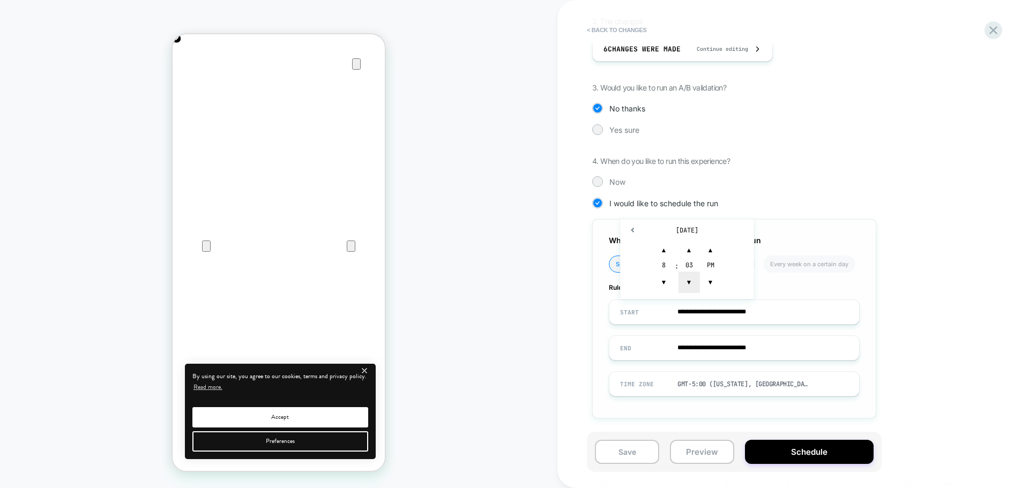
click at [691, 283] on span "▼" at bounding box center [689, 282] width 21 height 21
type input "**********"
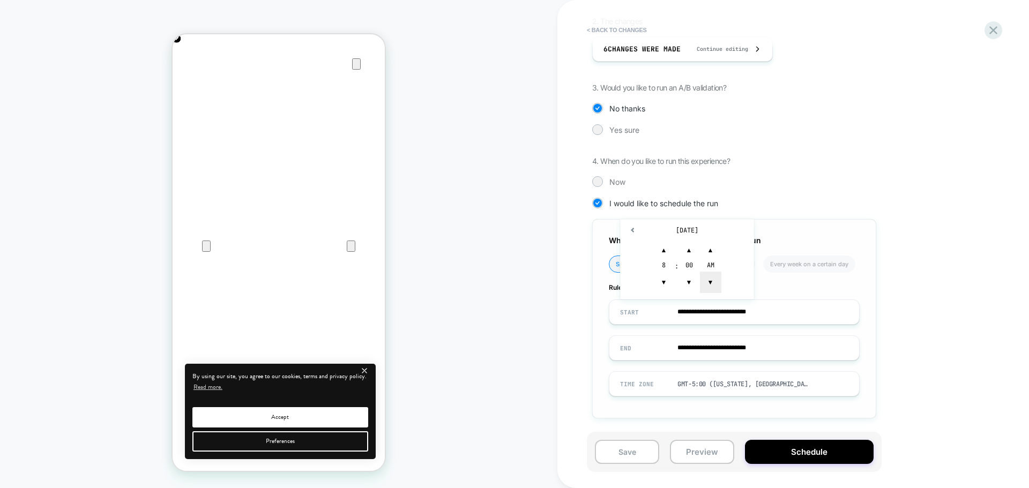
click at [710, 283] on span "▼" at bounding box center [710, 282] width 21 height 21
click at [654, 350] on input "**********" at bounding box center [734, 348] width 250 height 25
click at [742, 243] on td "13" at bounding box center [741, 243] width 17 height 15
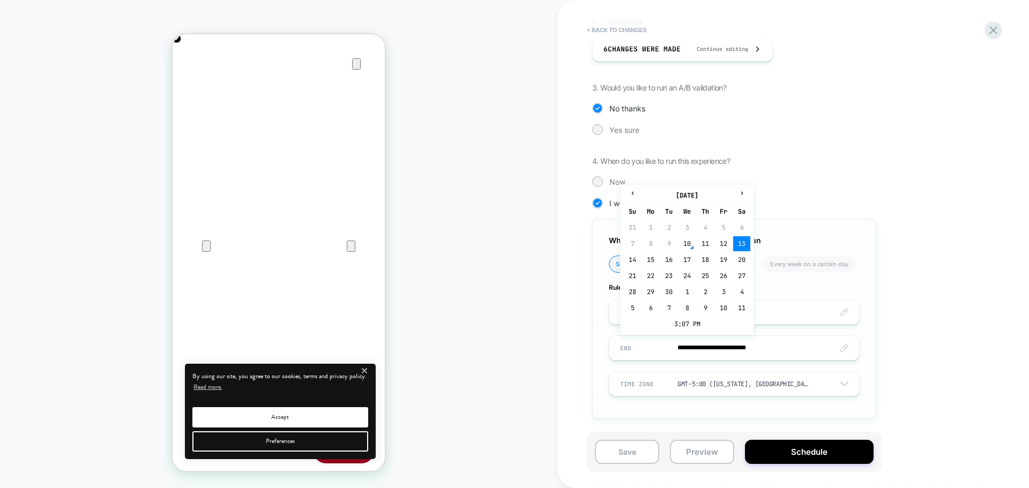
click at [665, 353] on input "**********" at bounding box center [734, 348] width 250 height 25
click at [692, 319] on td "3:07 PM" at bounding box center [687, 324] width 127 height 15
click at [661, 281] on span "▲" at bounding box center [663, 286] width 21 height 21
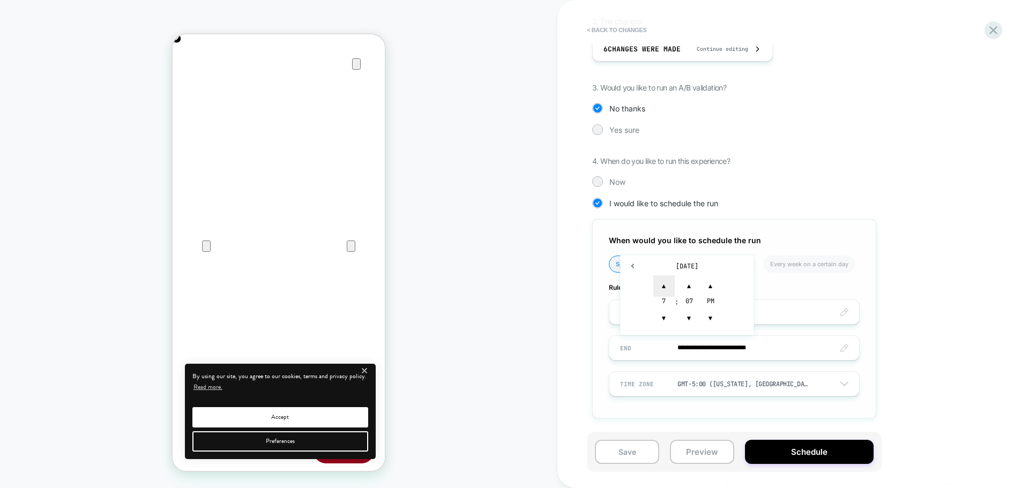
click at [661, 281] on span "▲" at bounding box center [663, 286] width 21 height 21
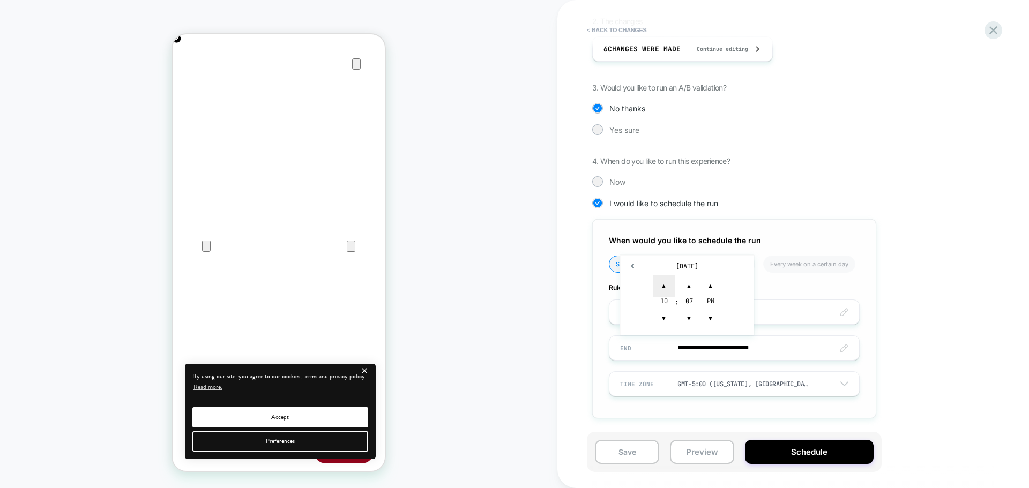
click at [661, 281] on span "▲" at bounding box center [663, 286] width 21 height 21
click at [694, 320] on span "▼" at bounding box center [689, 318] width 21 height 21
click at [693, 284] on span "▲" at bounding box center [689, 286] width 21 height 21
click at [712, 319] on span "▼" at bounding box center [710, 318] width 21 height 21
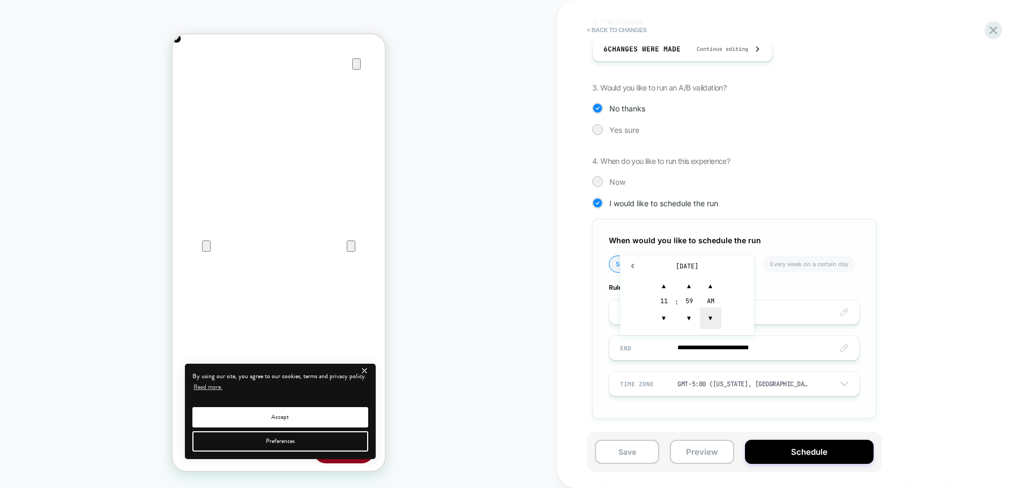
scroll to position [0, 0]
type input "**********"
click at [712, 319] on span "▼" at bounding box center [710, 318] width 21 height 21
click at [626, 430] on div "**********" at bounding box center [787, 174] width 391 height 521
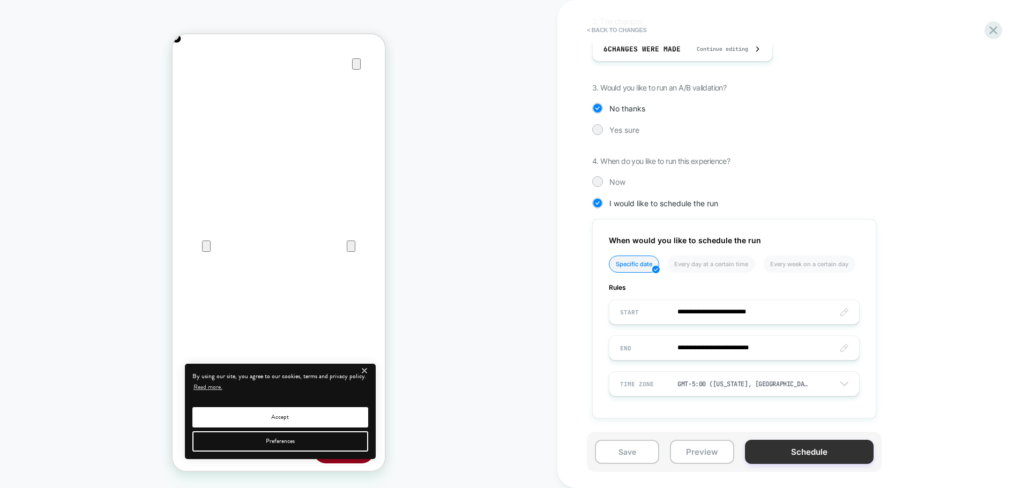
click at [765, 455] on button "Schedule" at bounding box center [809, 452] width 129 height 24
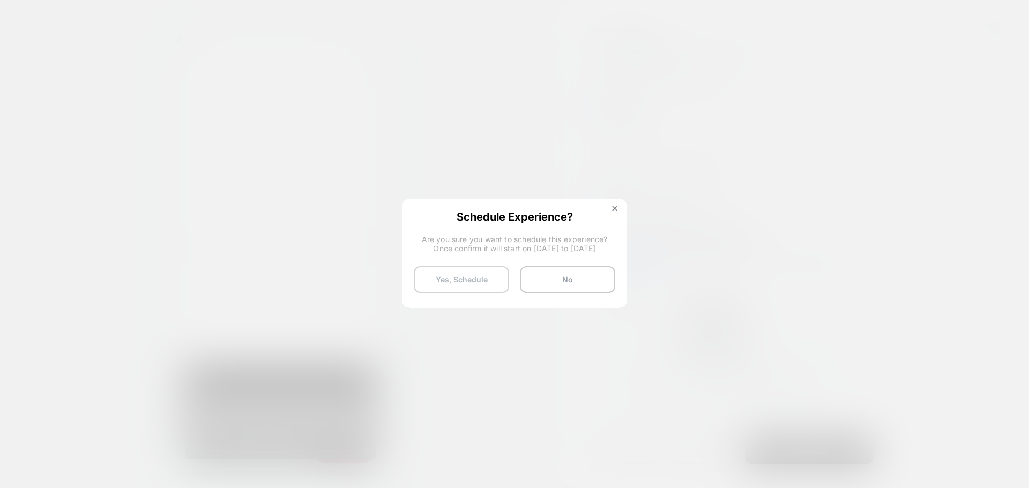
click at [436, 281] on button "Yes, Schedule" at bounding box center [461, 279] width 95 height 27
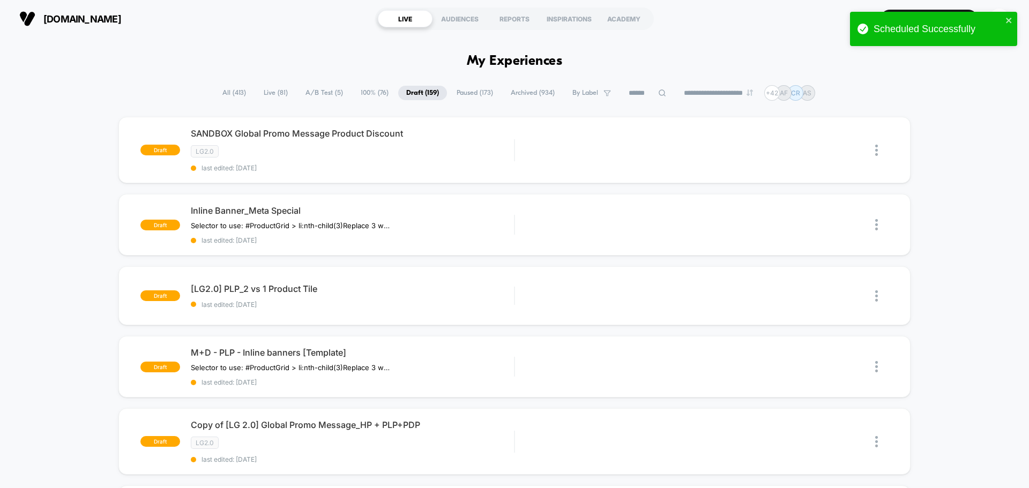
click at [273, 94] on span "Live ( 81 )" at bounding box center [276, 93] width 40 height 14
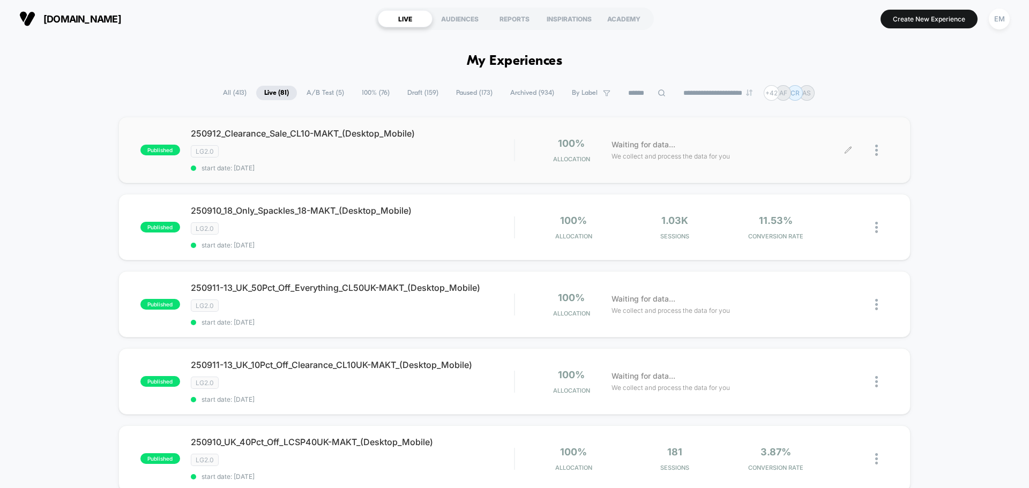
click at [880, 147] on div at bounding box center [881, 150] width 13 height 25
click at [828, 114] on div "Duplicate" at bounding box center [822, 113] width 96 height 24
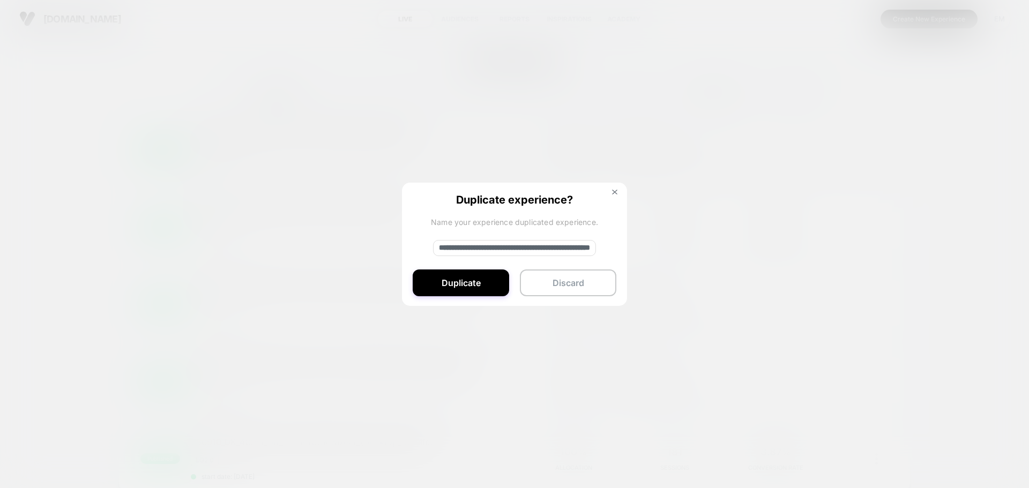
click at [504, 253] on input "**********" at bounding box center [514, 248] width 163 height 16
paste input
click at [417, 241] on div "**********" at bounding box center [514, 245] width 225 height 124
click at [458, 249] on input "**********" at bounding box center [514, 248] width 163 height 16
click at [506, 249] on input "**********" at bounding box center [514, 248] width 163 height 16
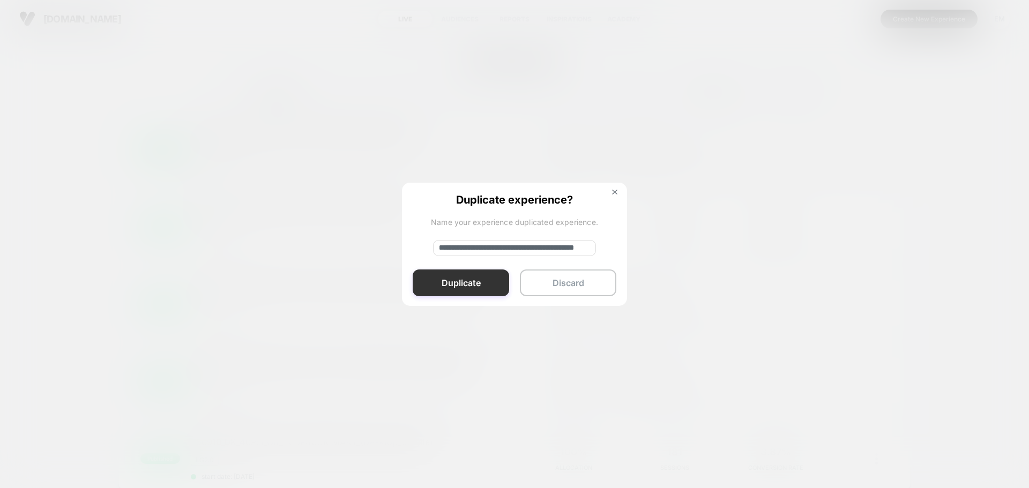
type input "**********"
click at [475, 274] on button "Duplicate" at bounding box center [461, 283] width 96 height 27
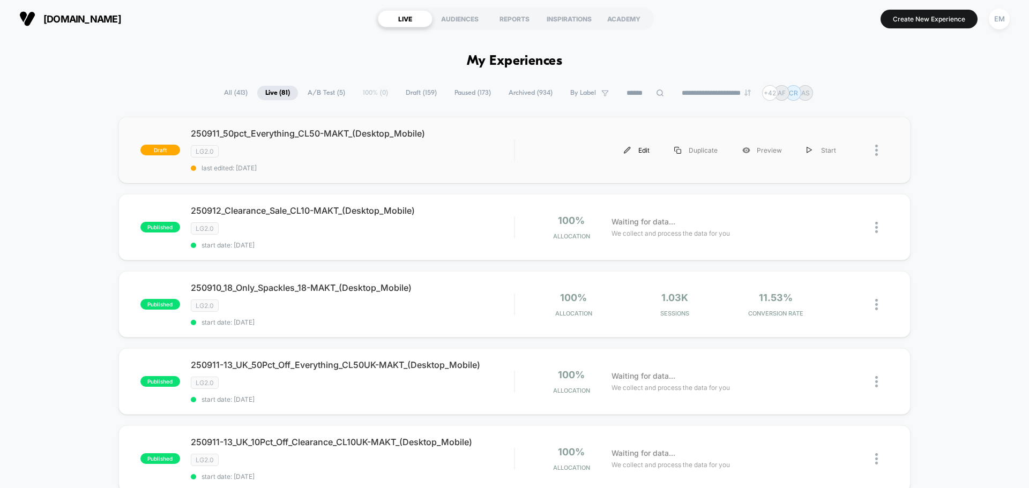
click at [649, 152] on div "Edit" at bounding box center [637, 150] width 50 height 24
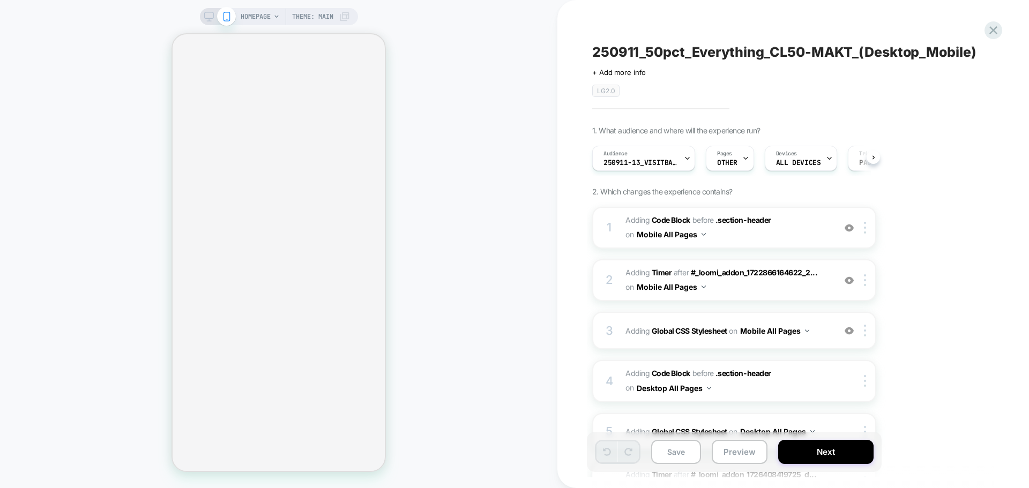
scroll to position [0, 1]
click at [631, 168] on div "Audience 250911-13_VisitBanner_CL10-MAKT" at bounding box center [640, 158] width 96 height 24
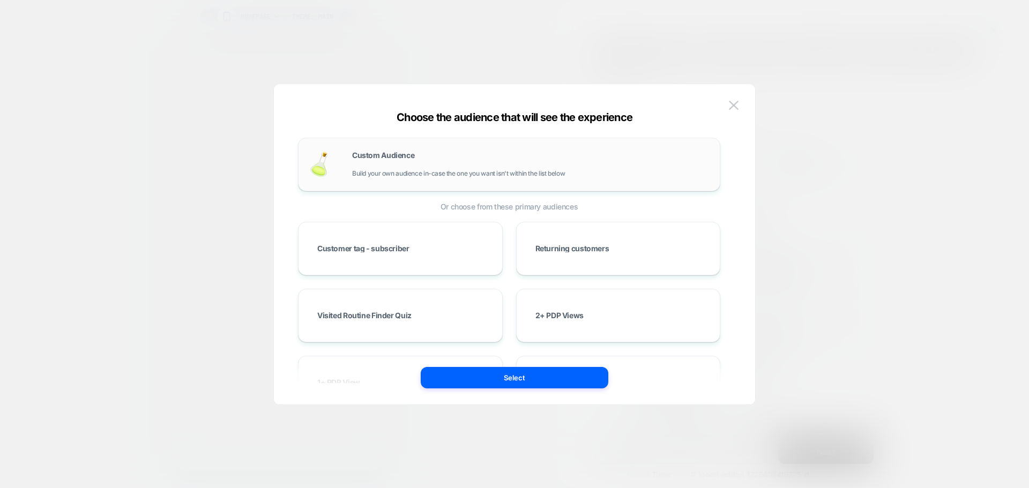
click at [440, 171] on span "Build your own audience in-case the one you want isn't within the list below" at bounding box center [458, 174] width 213 height 8
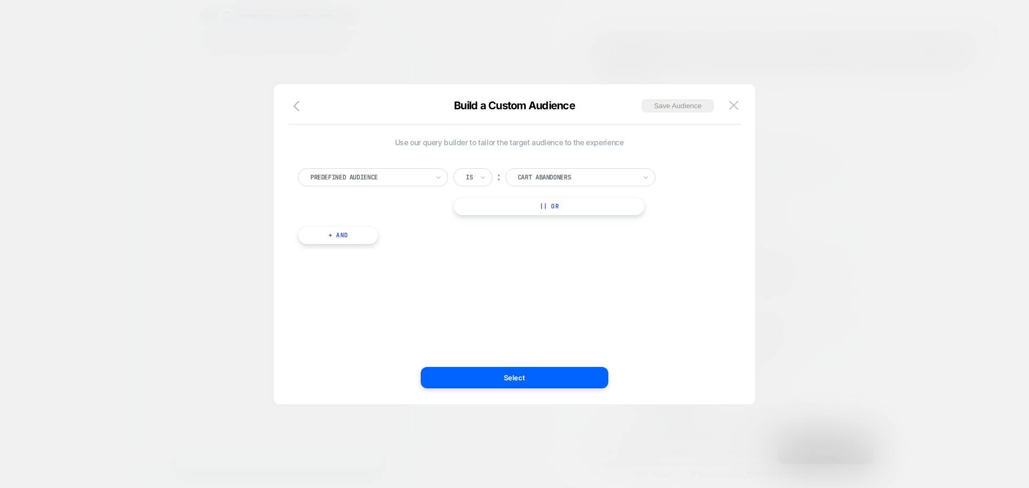
click at [410, 178] on div at bounding box center [369, 178] width 118 height 10
type input "*"
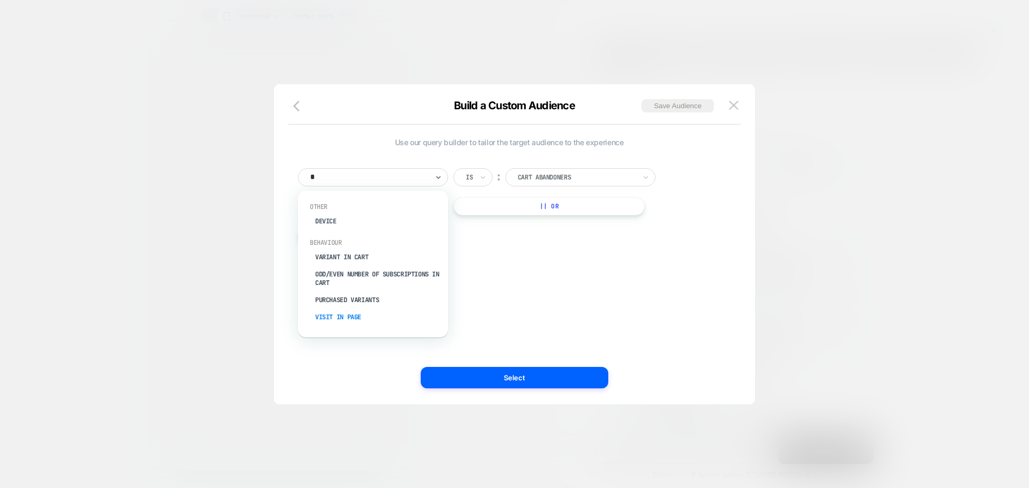
click at [339, 318] on div "Visit In Page" at bounding box center [378, 317] width 139 height 17
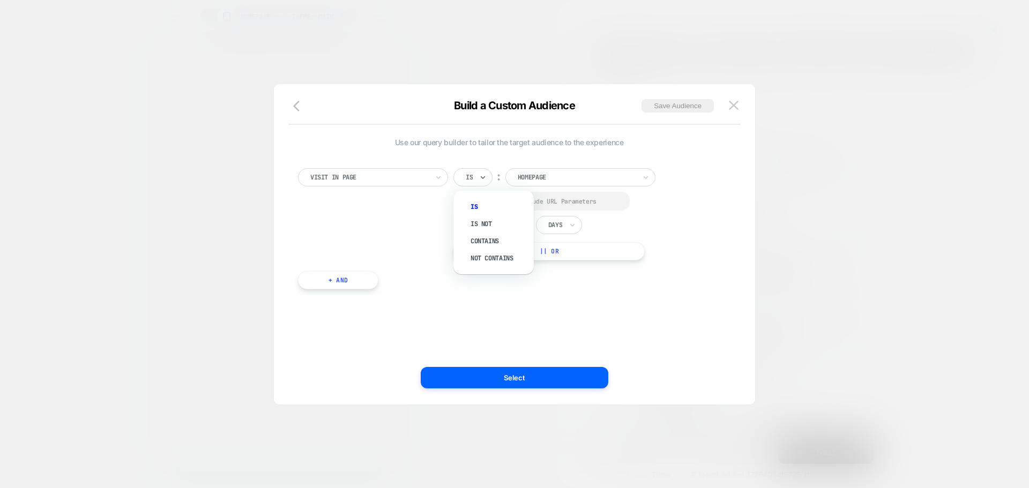
click at [471, 174] on div at bounding box center [469, 178] width 7 height 10
click at [474, 247] on div "Contains" at bounding box center [499, 241] width 70 height 17
click at [469, 203] on div at bounding box center [468, 201] width 8 height 8
drag, startPoint x: 524, startPoint y: 225, endPoint x: 524, endPoint y: 232, distance: 7.0
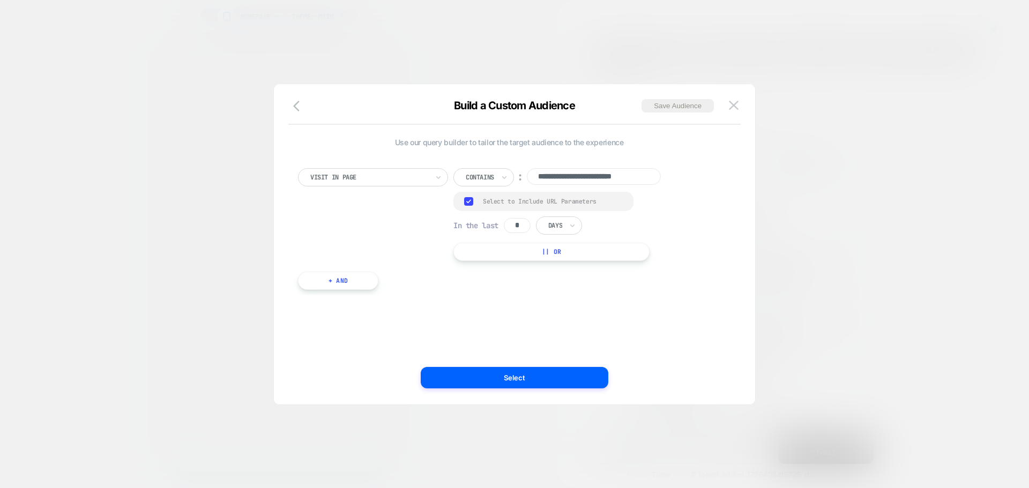
click at [523, 229] on input "*" at bounding box center [517, 225] width 27 height 15
type input "*"
click at [562, 224] on div at bounding box center [555, 226] width 14 height 10
click at [563, 253] on div "Hours" at bounding box center [584, 255] width 70 height 17
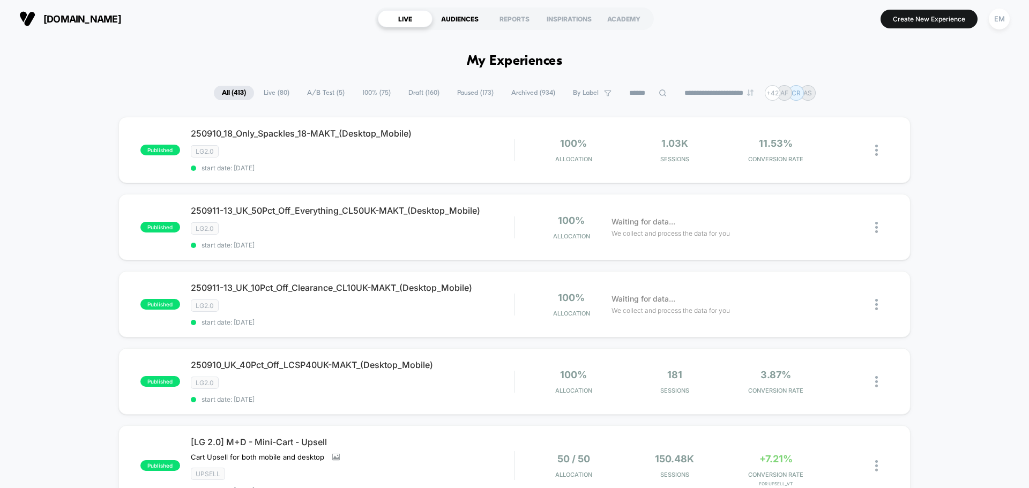
click at [466, 16] on div "AUDIENCES" at bounding box center [460, 18] width 55 height 17
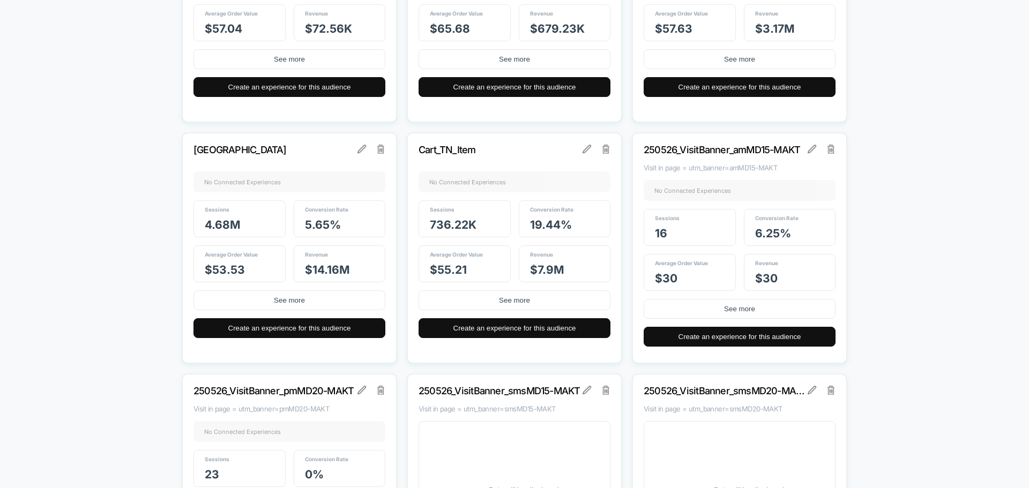
scroll to position [1715, 0]
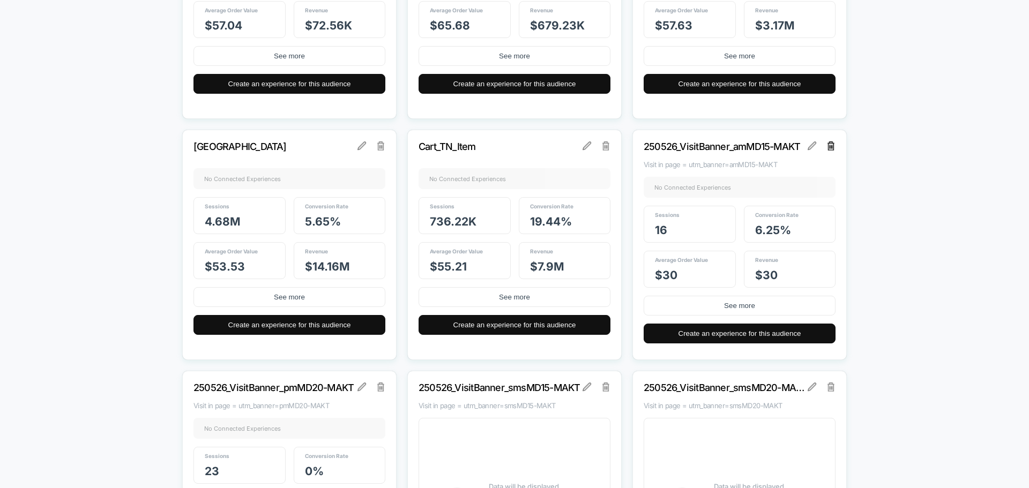
click at [832, 146] on img at bounding box center [832, 146] width 8 height 9
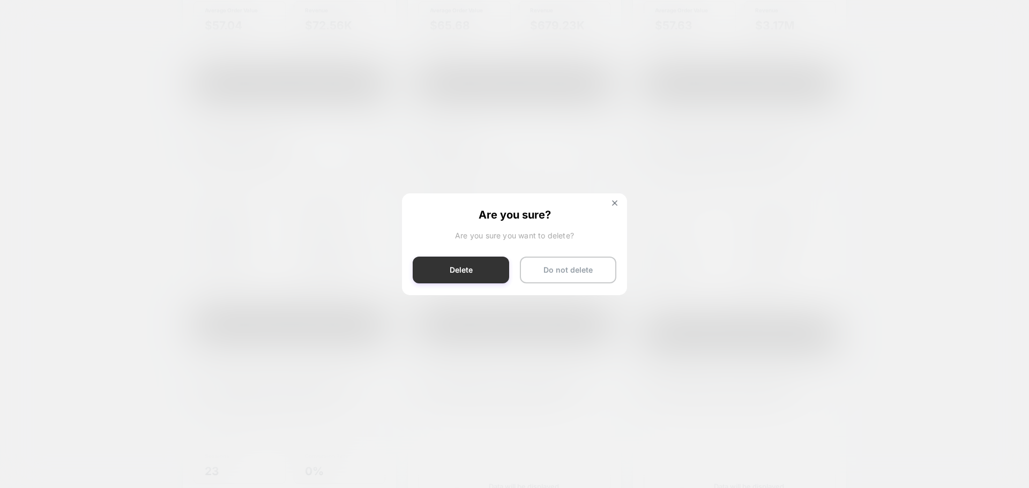
click at [454, 277] on button "Delete" at bounding box center [461, 270] width 96 height 27
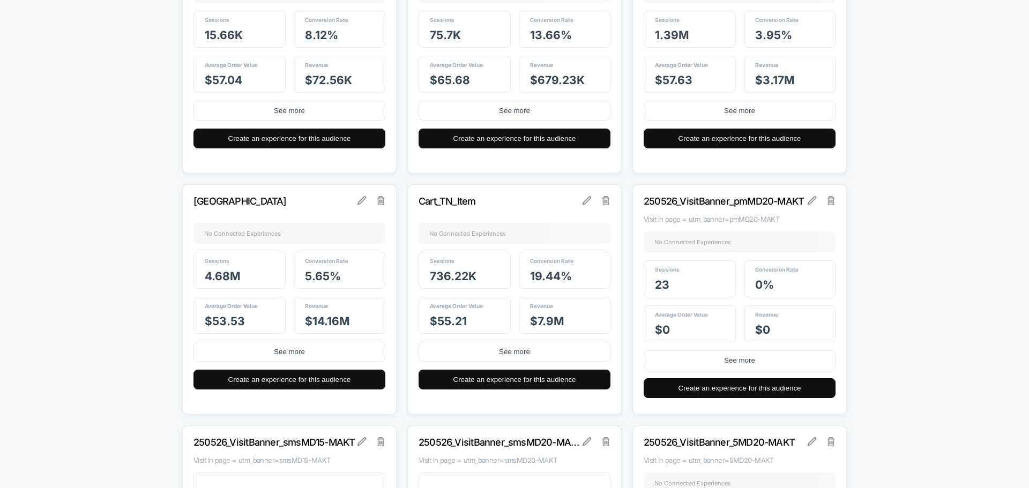
scroll to position [1662, 0]
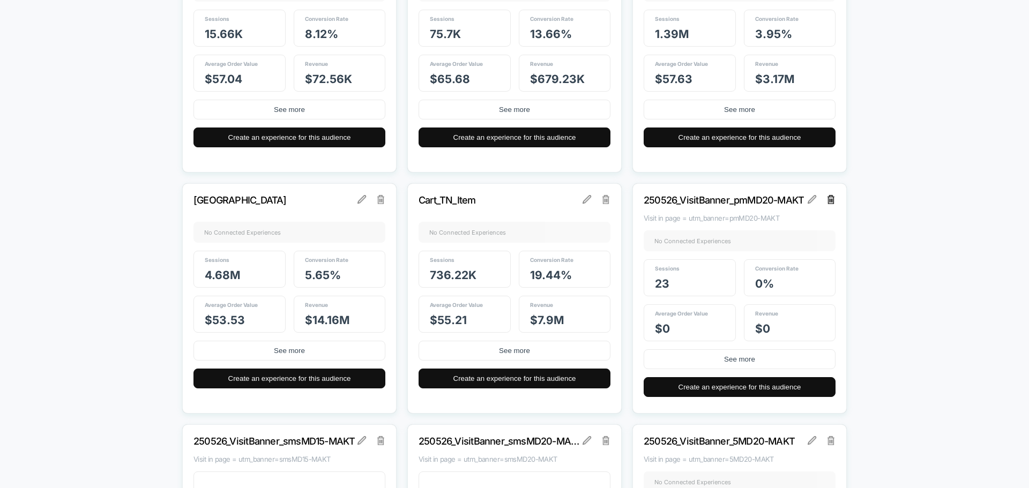
click at [835, 200] on img at bounding box center [832, 199] width 8 height 9
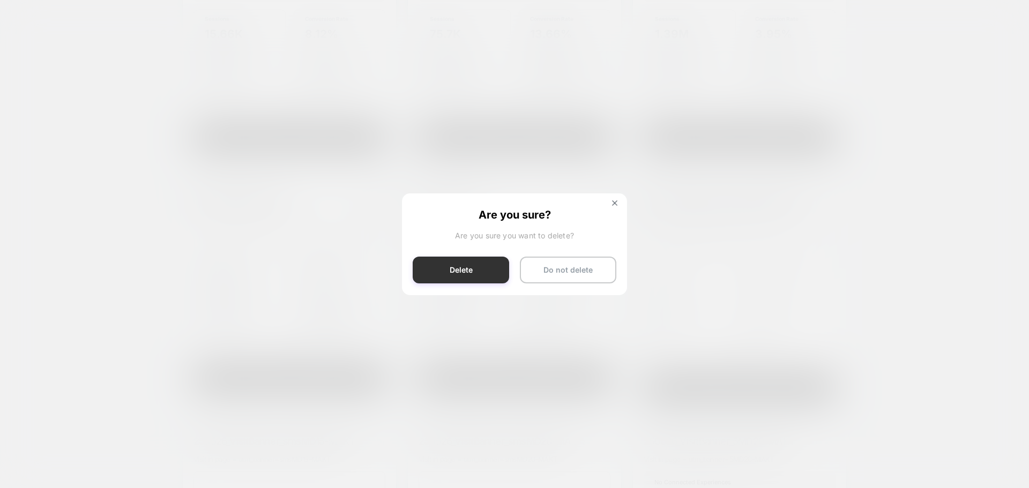
click at [460, 263] on button "Delete" at bounding box center [461, 270] width 96 height 27
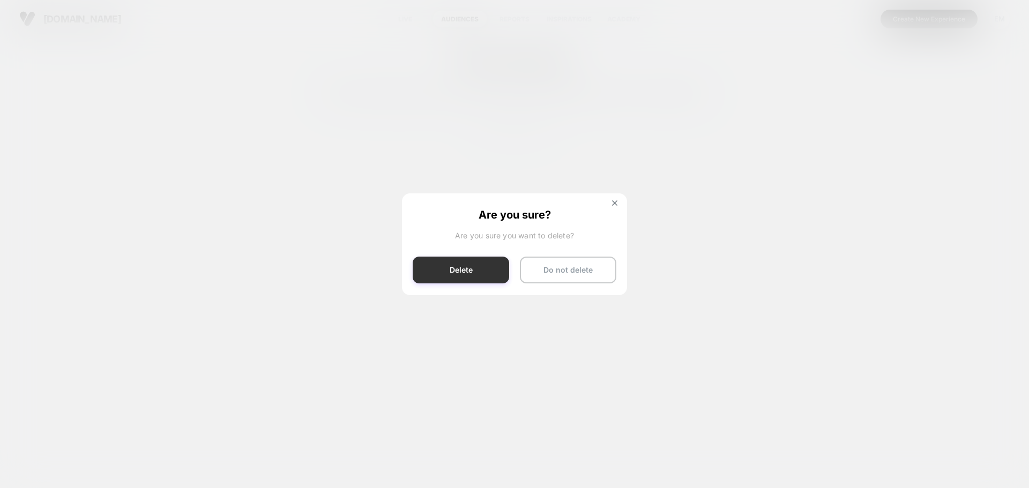
scroll to position [0, 0]
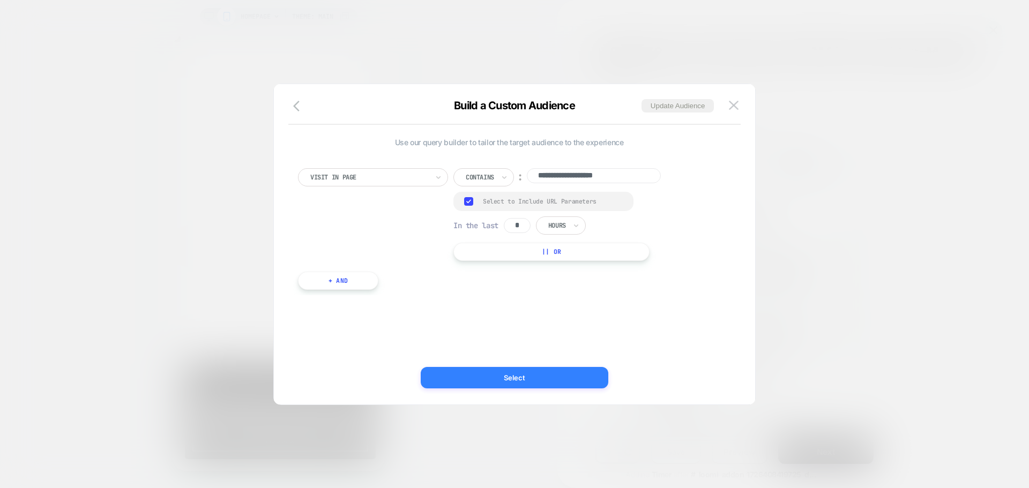
click at [443, 385] on button "Select" at bounding box center [515, 377] width 188 height 21
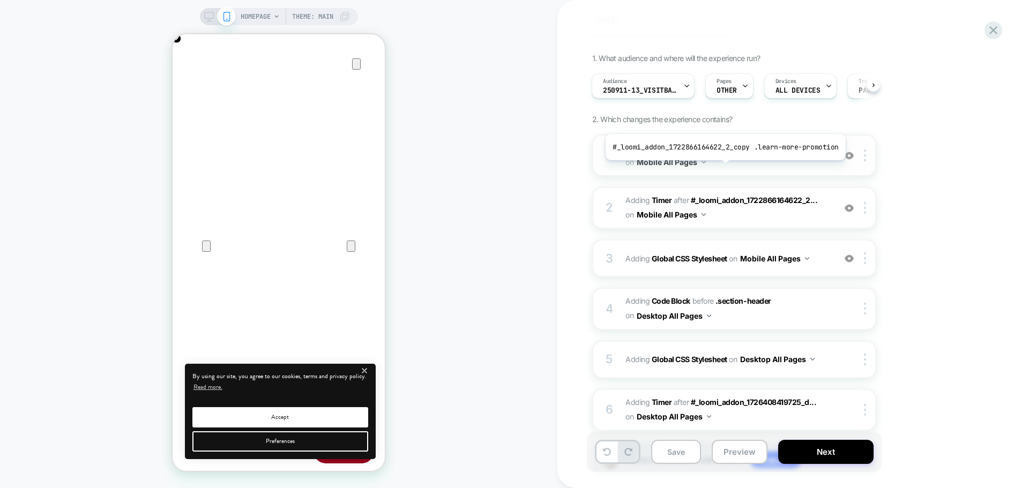
scroll to position [54, 0]
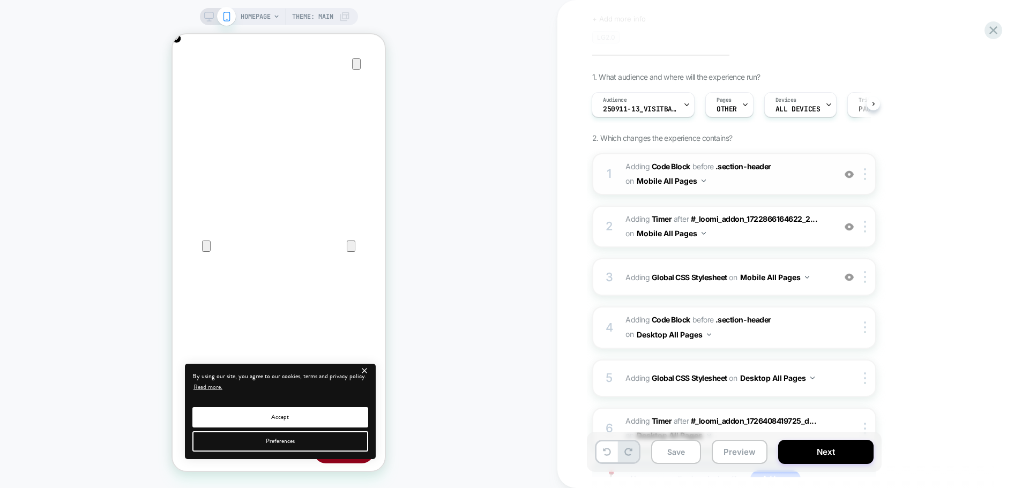
click at [719, 180] on span "Adding Code Block BEFORE .section-header .section-header on Mobile All Pages" at bounding box center [728, 174] width 204 height 29
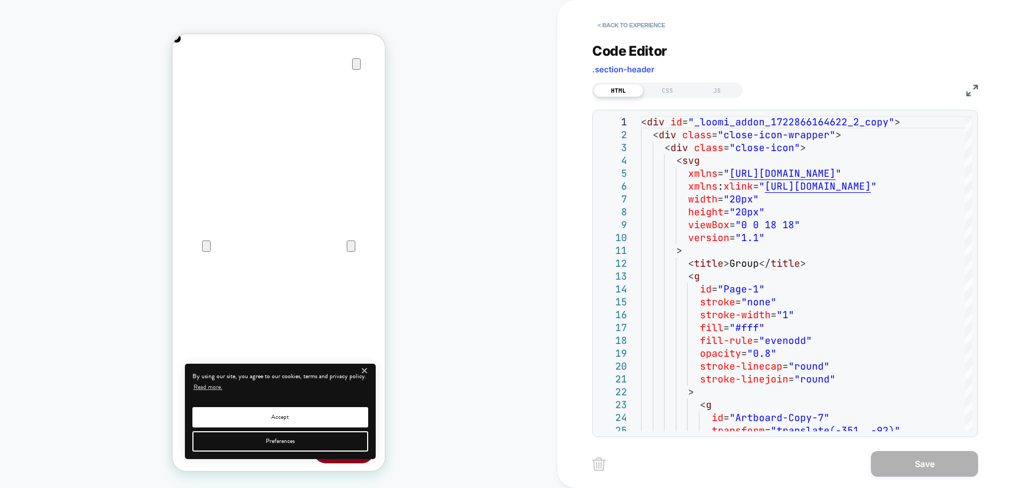
click at [973, 91] on img at bounding box center [973, 91] width 12 height 12
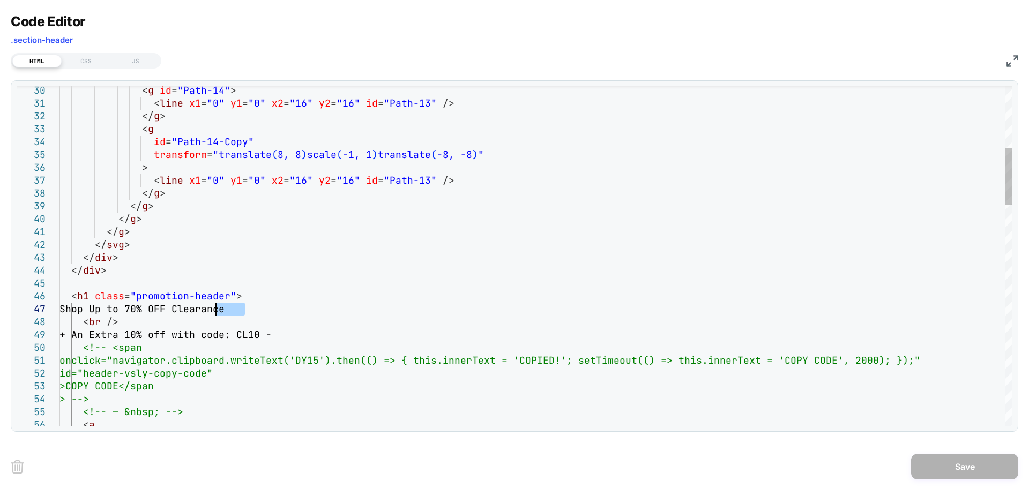
scroll to position [0, 0]
drag, startPoint x: 247, startPoint y: 309, endPoint x: 83, endPoint y: 304, distance: 164.6
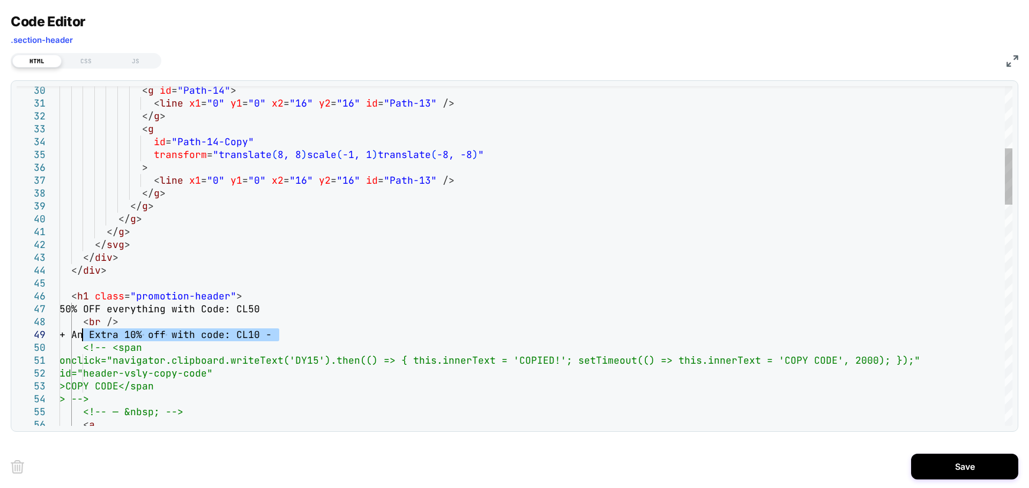
drag, startPoint x: 278, startPoint y: 333, endPoint x: 85, endPoint y: 337, distance: 193.0
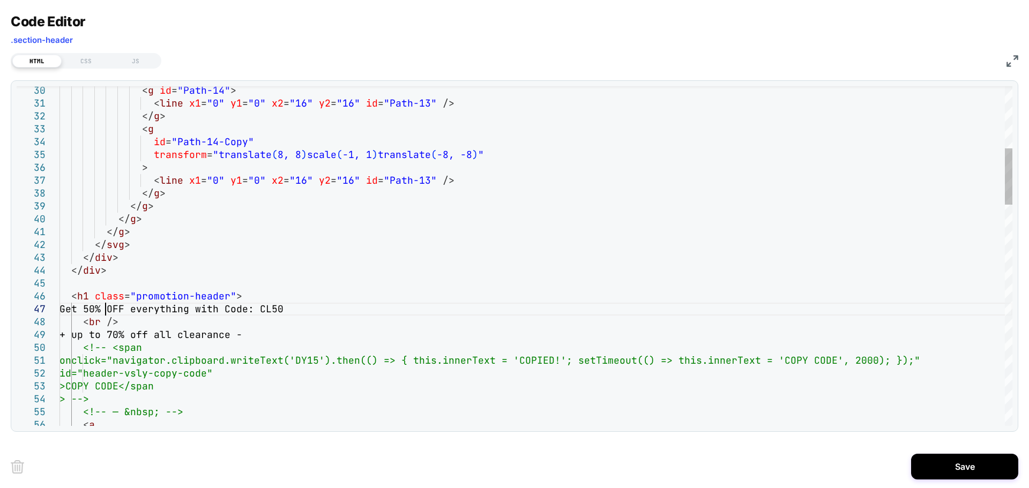
scroll to position [77, 46]
type textarea "**********"
click at [926, 458] on button "Save" at bounding box center [964, 467] width 107 height 26
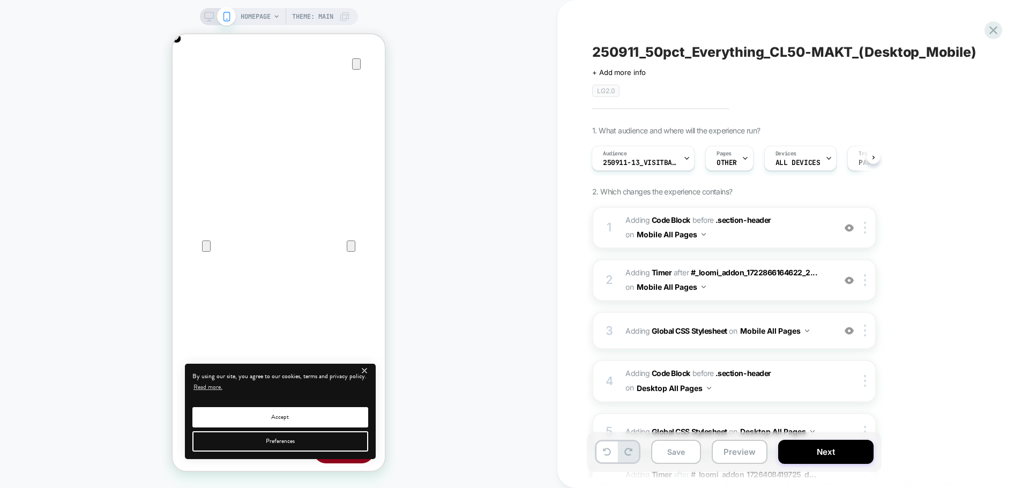
scroll to position [0, 0]
drag, startPoint x: 206, startPoint y: 21, endPoint x: 220, endPoint y: 28, distance: 16.3
click at [206, 21] on rect at bounding box center [208, 21] width 5 height 1
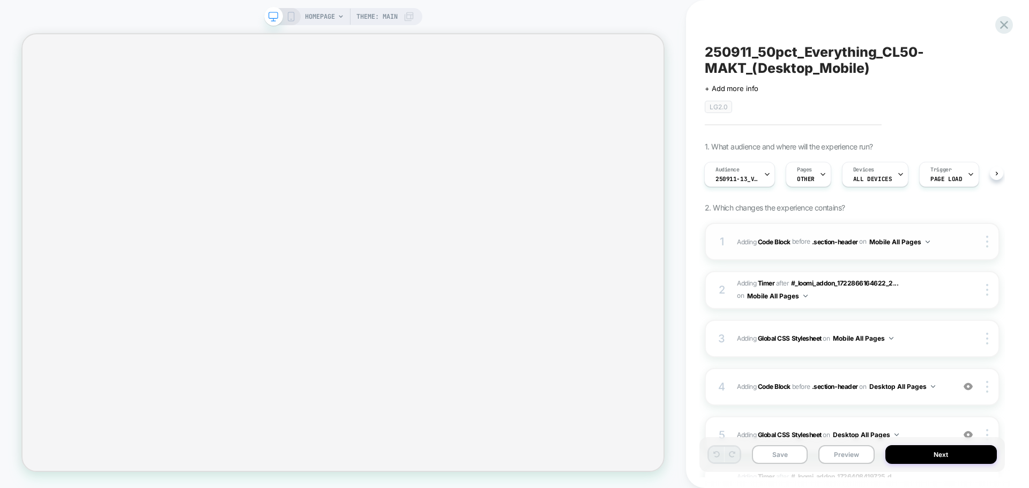
scroll to position [143, 0]
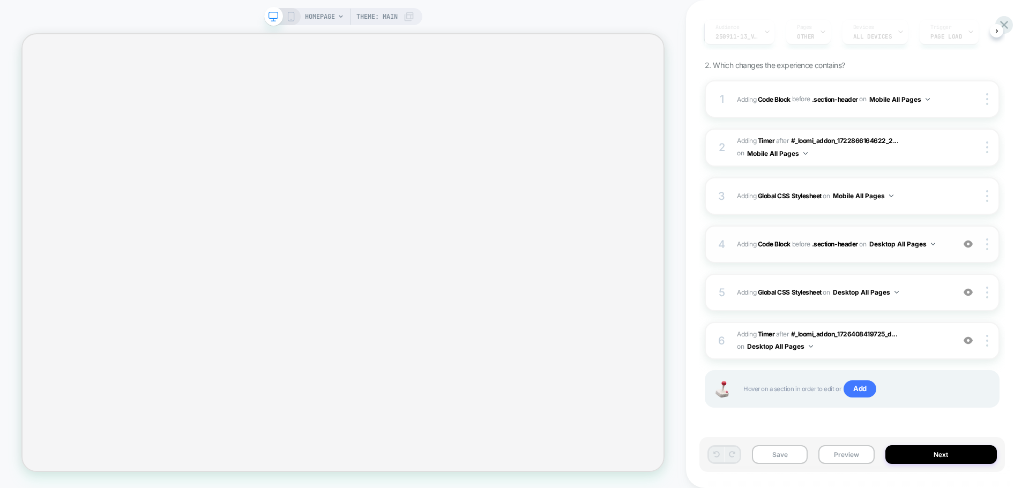
click at [861, 255] on div "4 Adding Code Block BEFORE .section-header .section-header on Desktop All Pages…" at bounding box center [852, 245] width 295 height 38
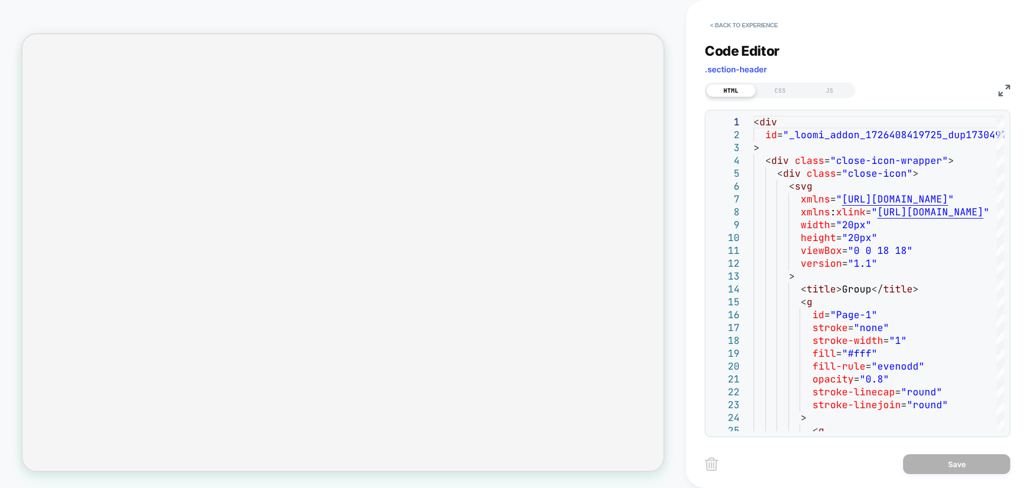
click at [1004, 91] on img at bounding box center [1005, 91] width 12 height 12
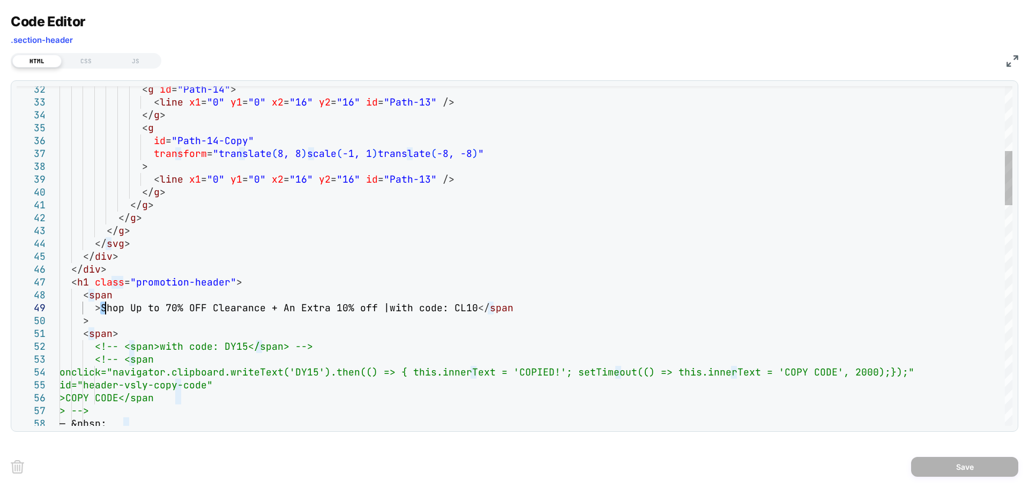
scroll to position [0, 0]
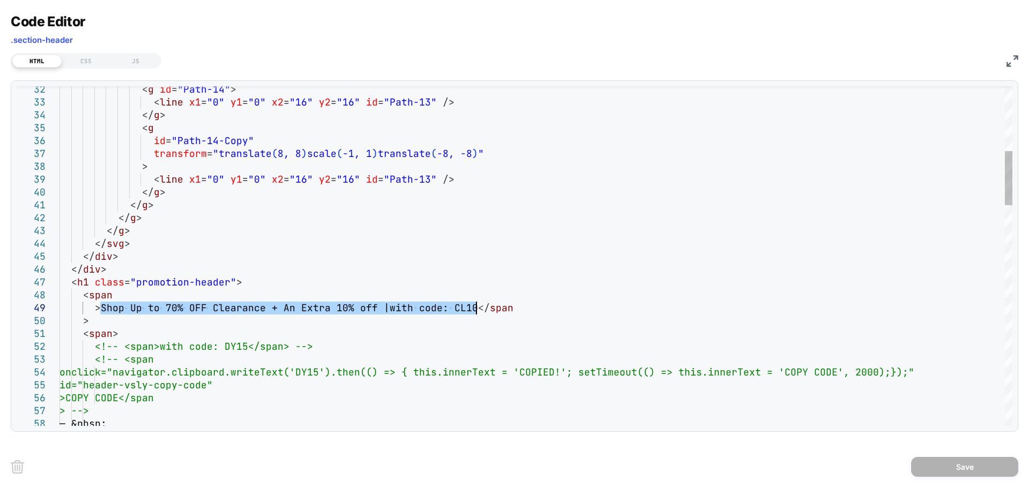
drag, startPoint x: 101, startPoint y: 308, endPoint x: 479, endPoint y: 307, distance: 377.4
drag, startPoint x: 149, startPoint y: 309, endPoint x: 143, endPoint y: 309, distance: 5.9
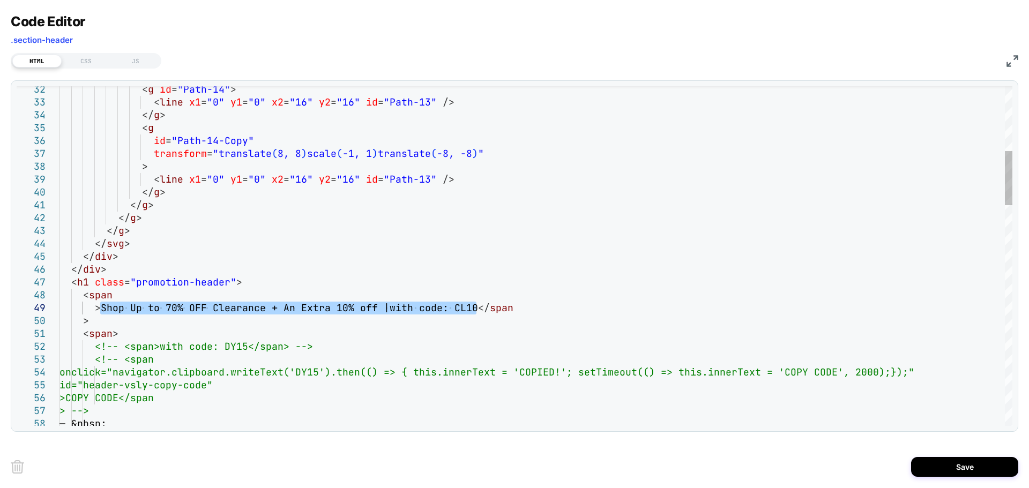
drag, startPoint x: 478, startPoint y: 308, endPoint x: 101, endPoint y: 314, distance: 376.9
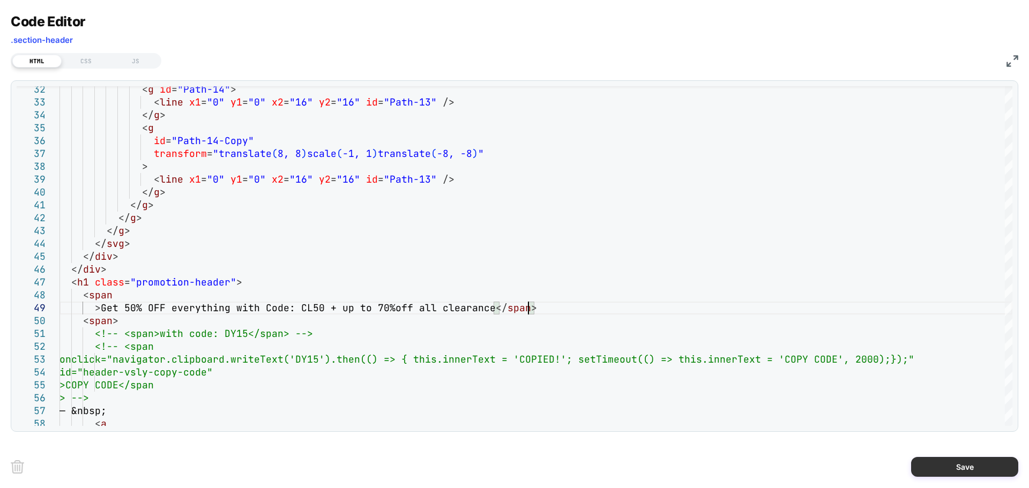
type textarea "**********"
click at [947, 469] on button "Save" at bounding box center [964, 467] width 107 height 20
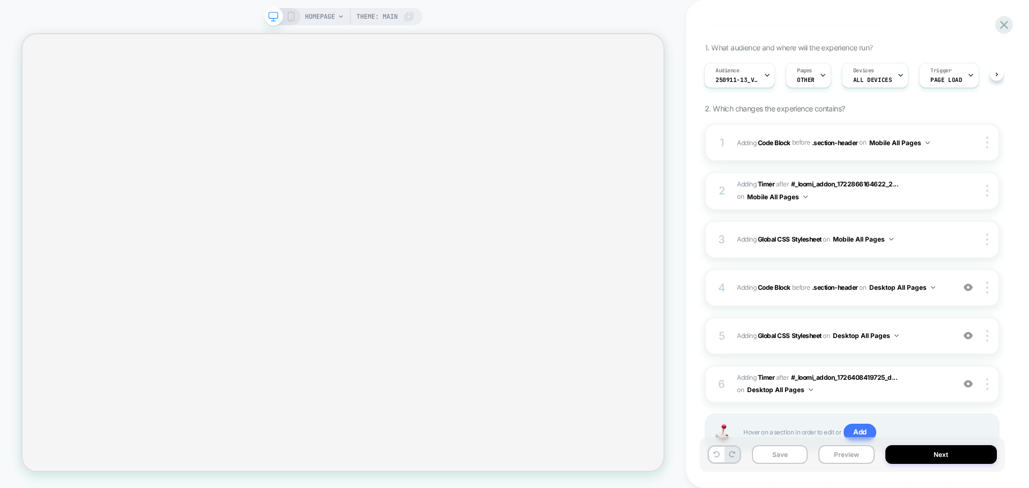
scroll to position [143, 0]
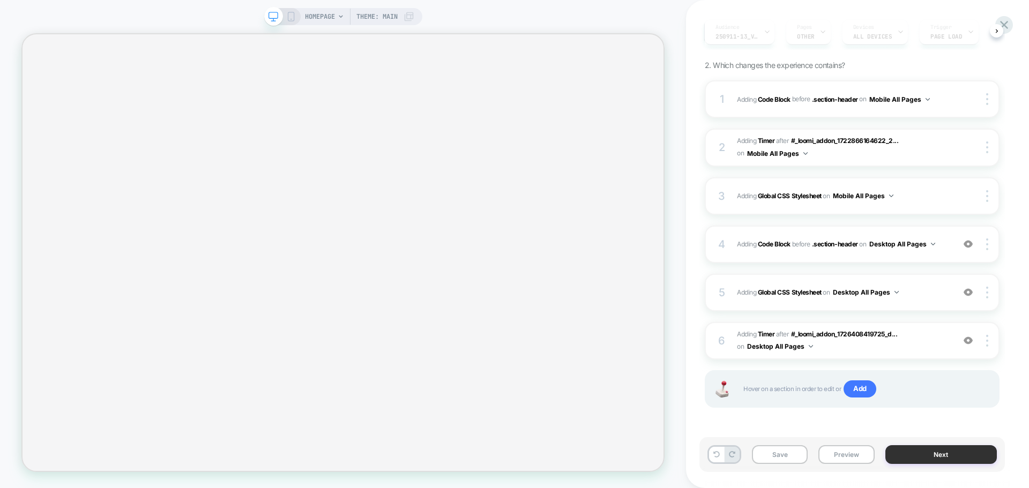
click at [896, 453] on button "Next" at bounding box center [942, 454] width 112 height 19
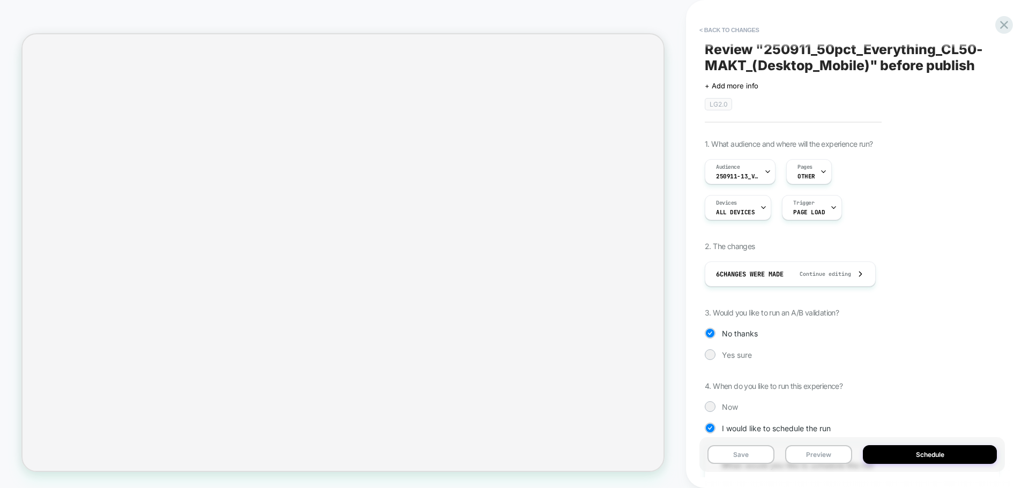
scroll to position [0, 0]
click at [734, 26] on button "< Back to changes" at bounding box center [729, 29] width 71 height 17
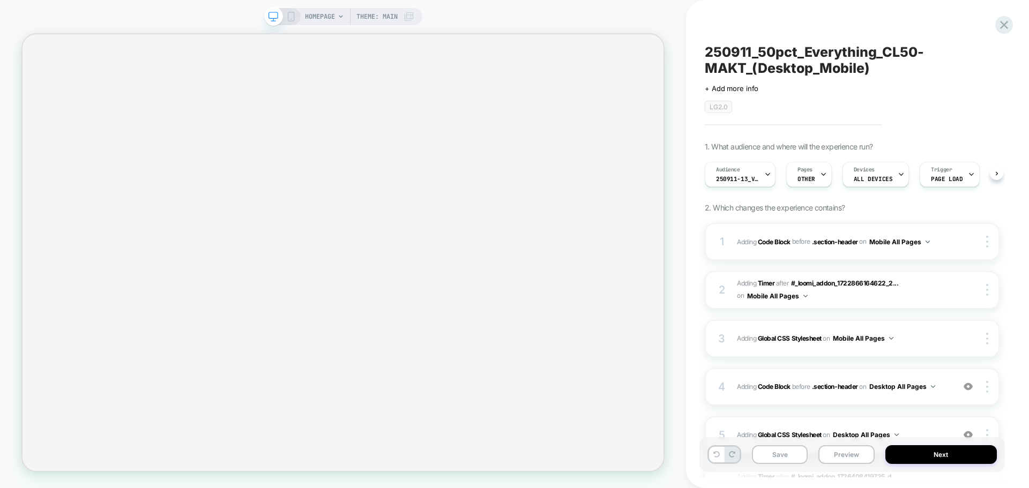
scroll to position [0, 1]
click at [291, 20] on icon at bounding box center [291, 17] width 10 height 10
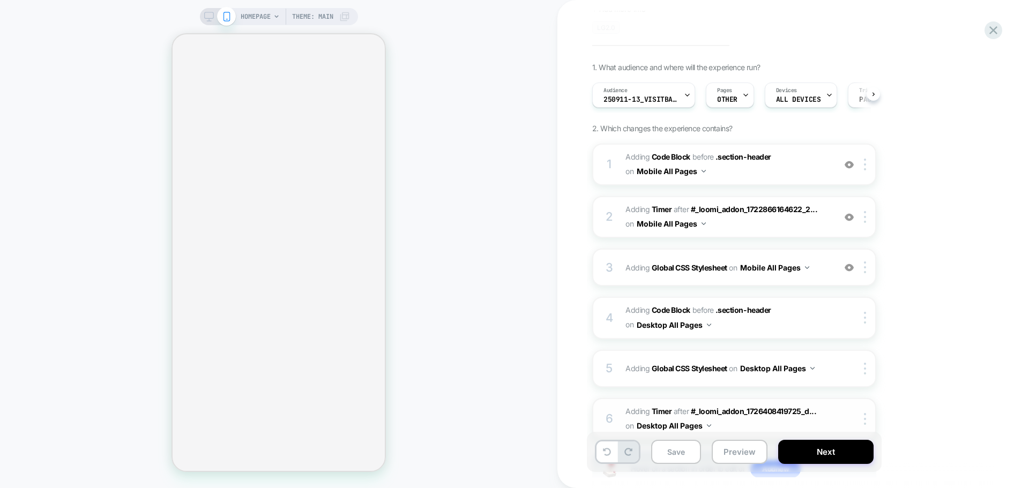
scroll to position [144, 0]
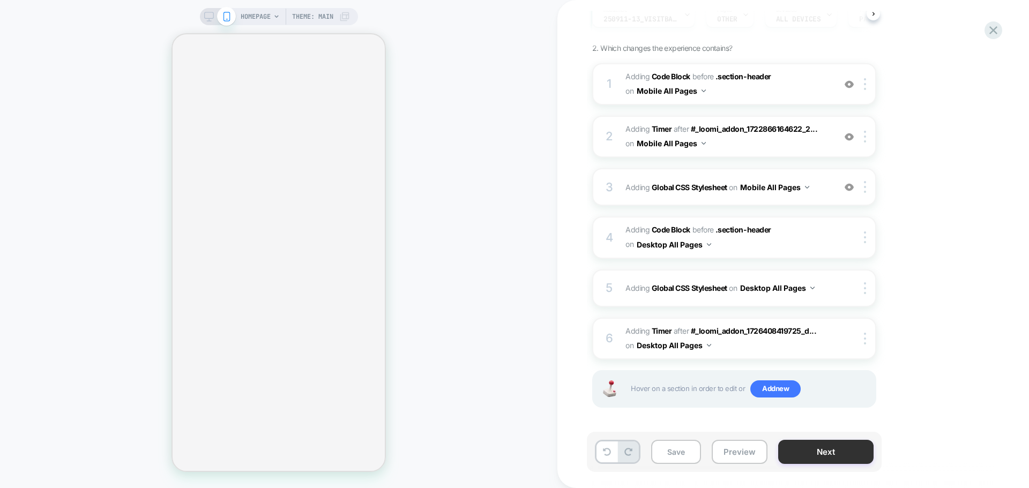
click at [807, 450] on button "Next" at bounding box center [825, 452] width 95 height 24
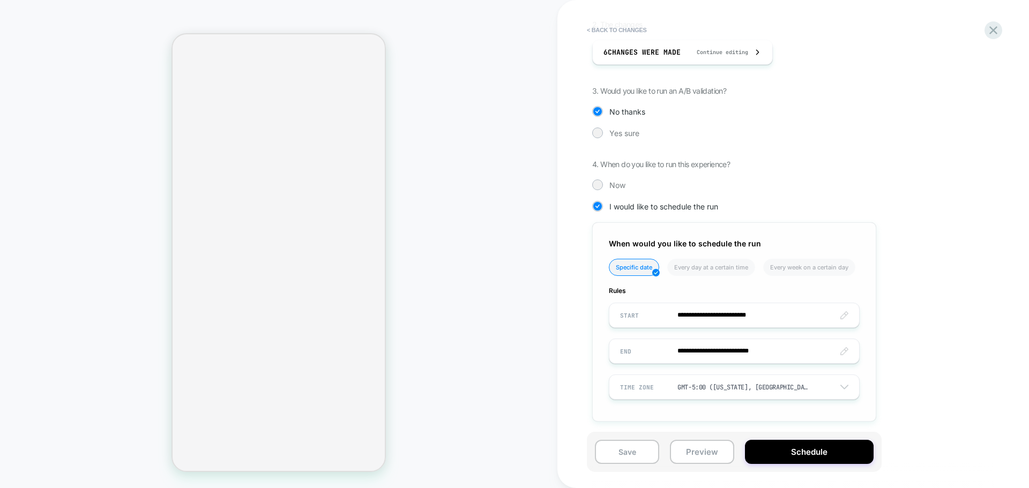
scroll to position [228, 0]
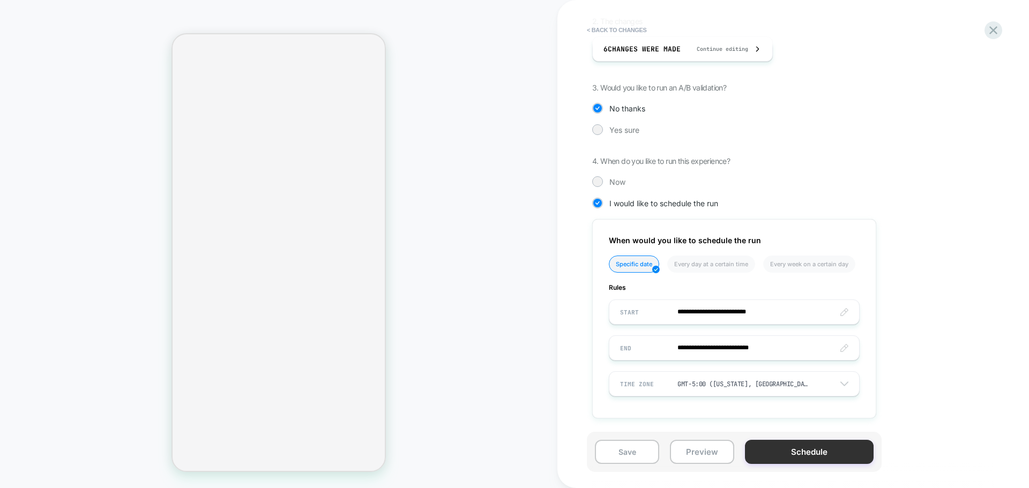
click at [759, 449] on button "Schedule" at bounding box center [809, 452] width 129 height 24
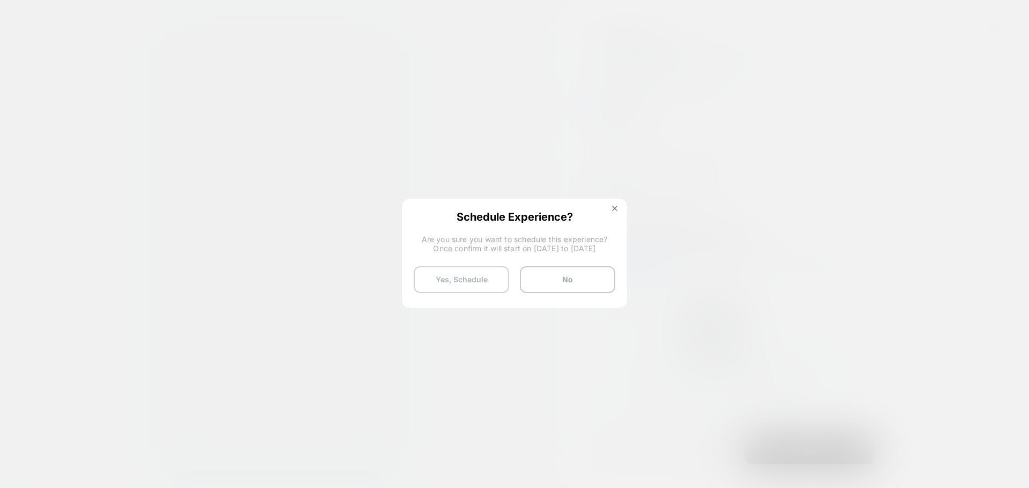
click at [429, 276] on button "Yes, Schedule" at bounding box center [461, 279] width 95 height 27
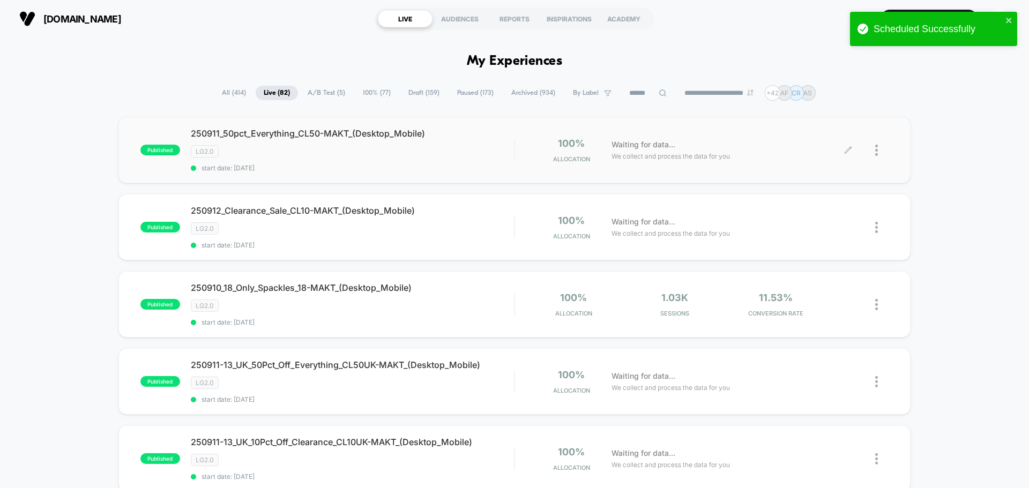
click at [879, 146] on div at bounding box center [881, 150] width 13 height 25
click at [805, 90] on div "Edit" at bounding box center [822, 89] width 96 height 24
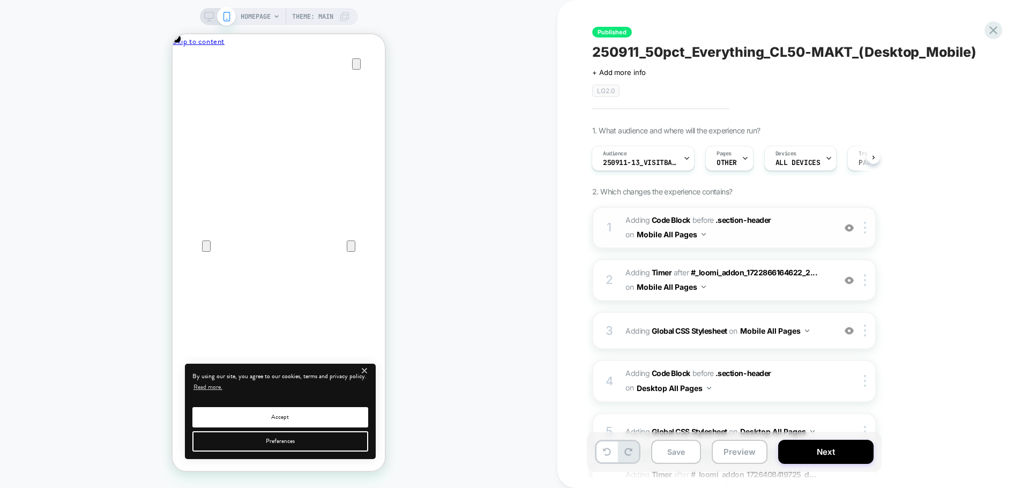
click at [760, 239] on span "Adding Code Block BEFORE .section-header .section-header on Mobile All Pages" at bounding box center [728, 227] width 204 height 29
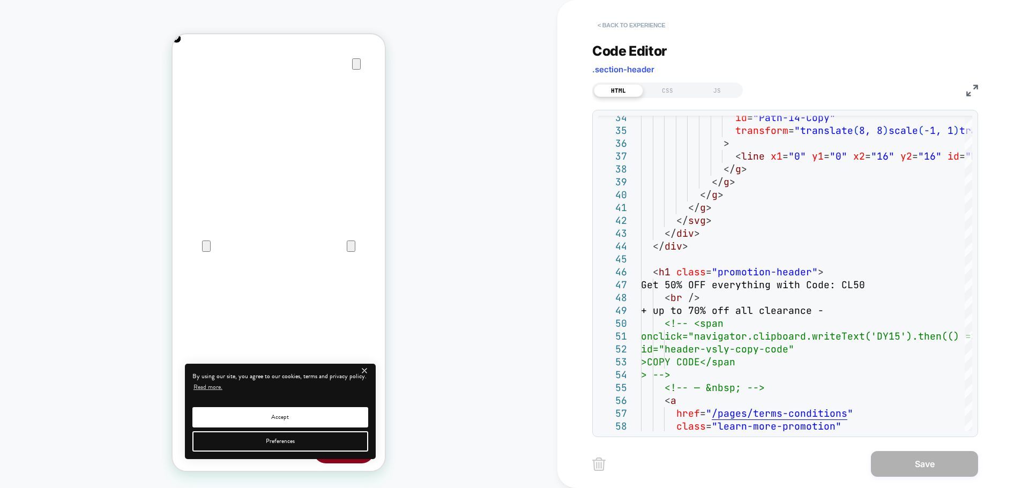
click at [609, 26] on button "< Back to experience" at bounding box center [631, 25] width 78 height 17
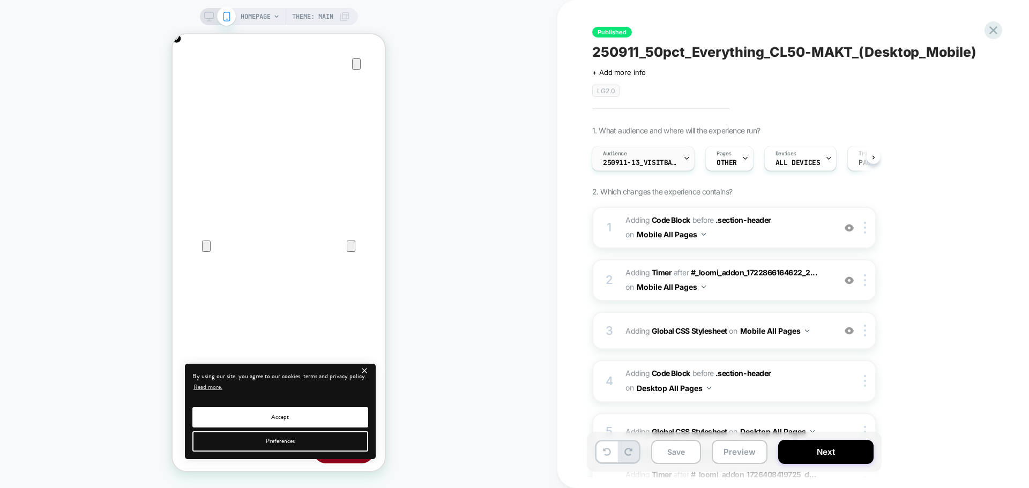
click at [628, 167] on div "Audience 250911-13_VisitBanner_CL50-MAKT" at bounding box center [640, 158] width 96 height 24
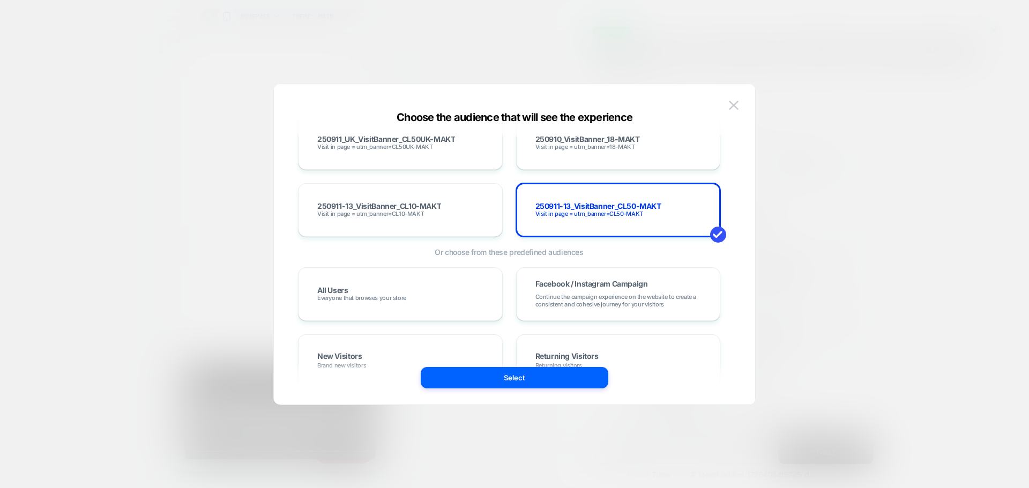
scroll to position [6647, 0]
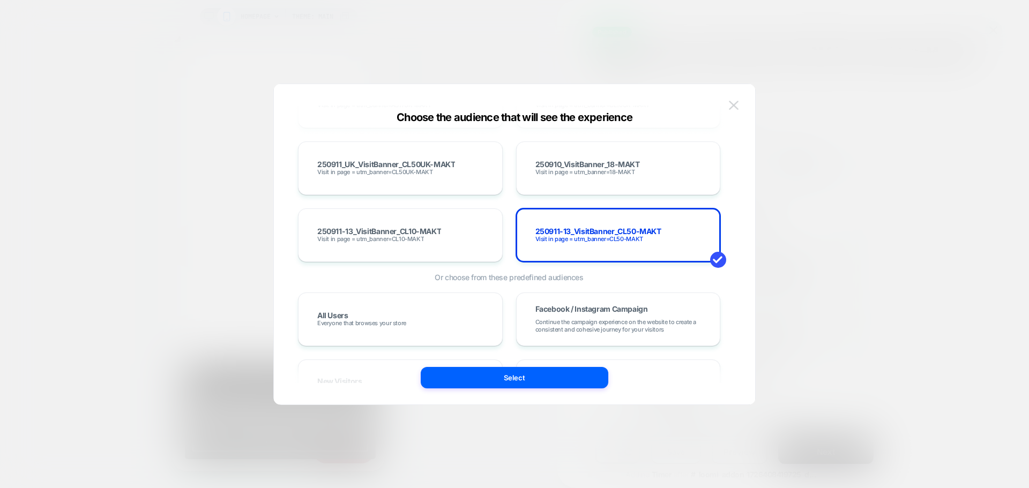
click at [733, 108] on img at bounding box center [734, 105] width 10 height 9
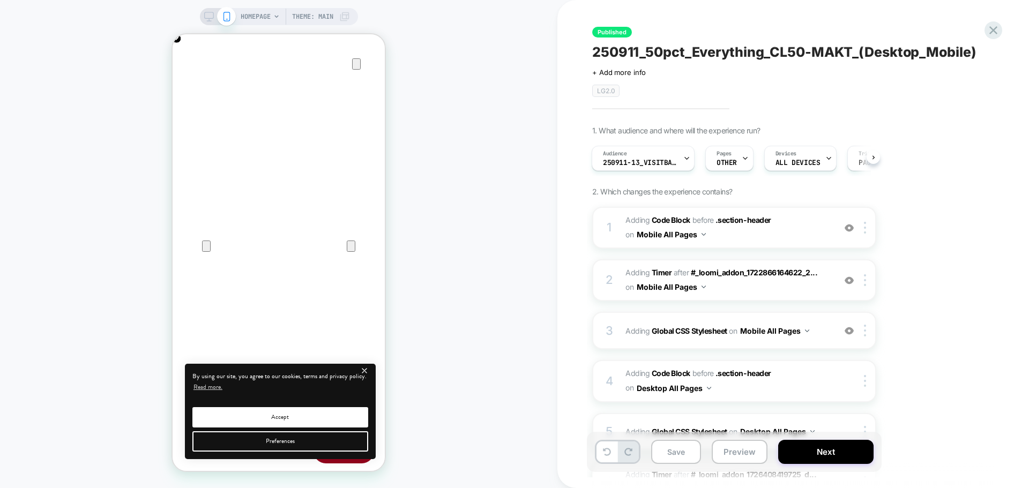
click at [209, 18] on icon at bounding box center [209, 17] width 10 height 10
